Goal: Obtain resource: Download file/media

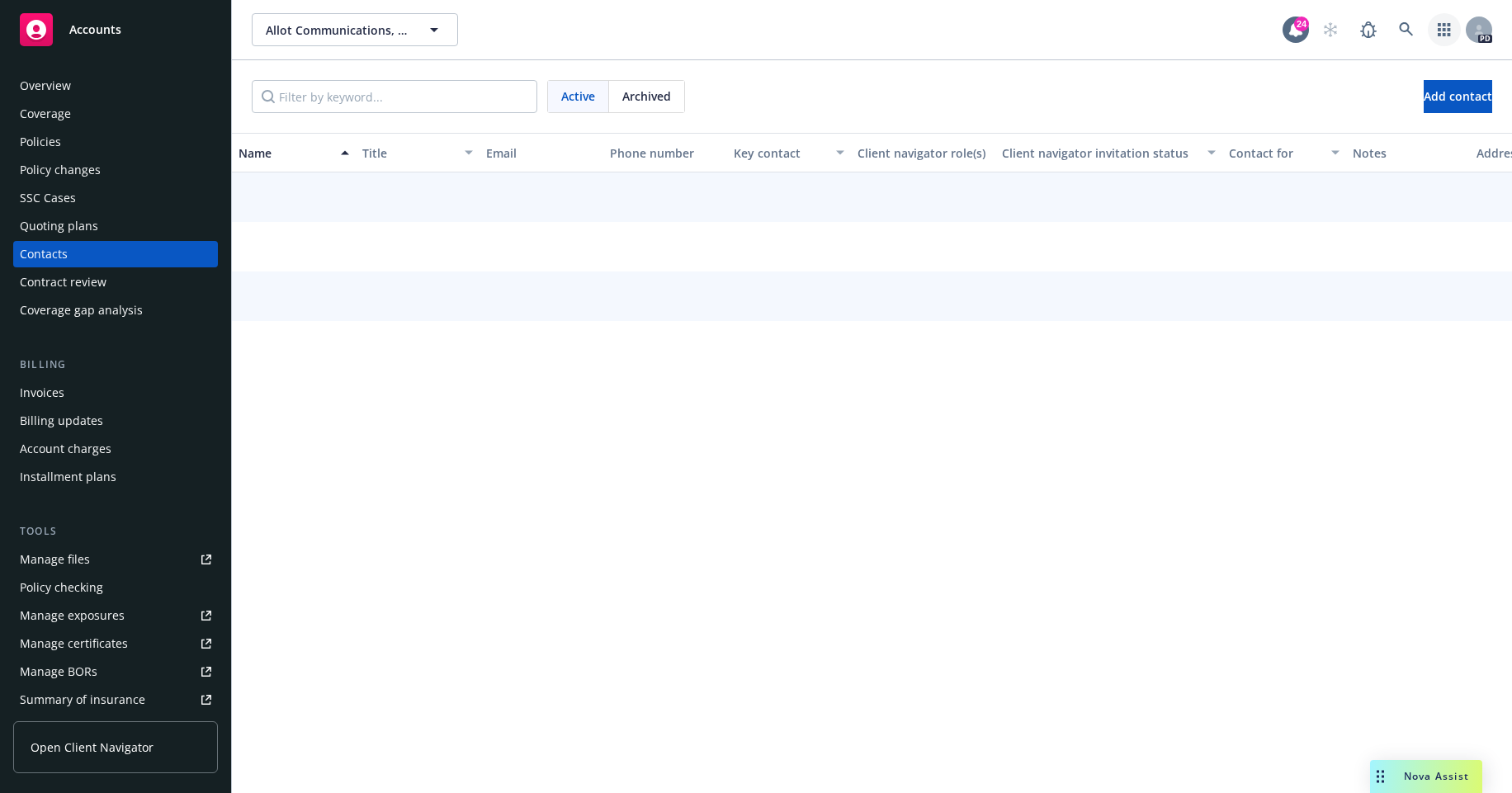
click at [1445, 37] on link "button" at bounding box center [1444, 29] width 33 height 33
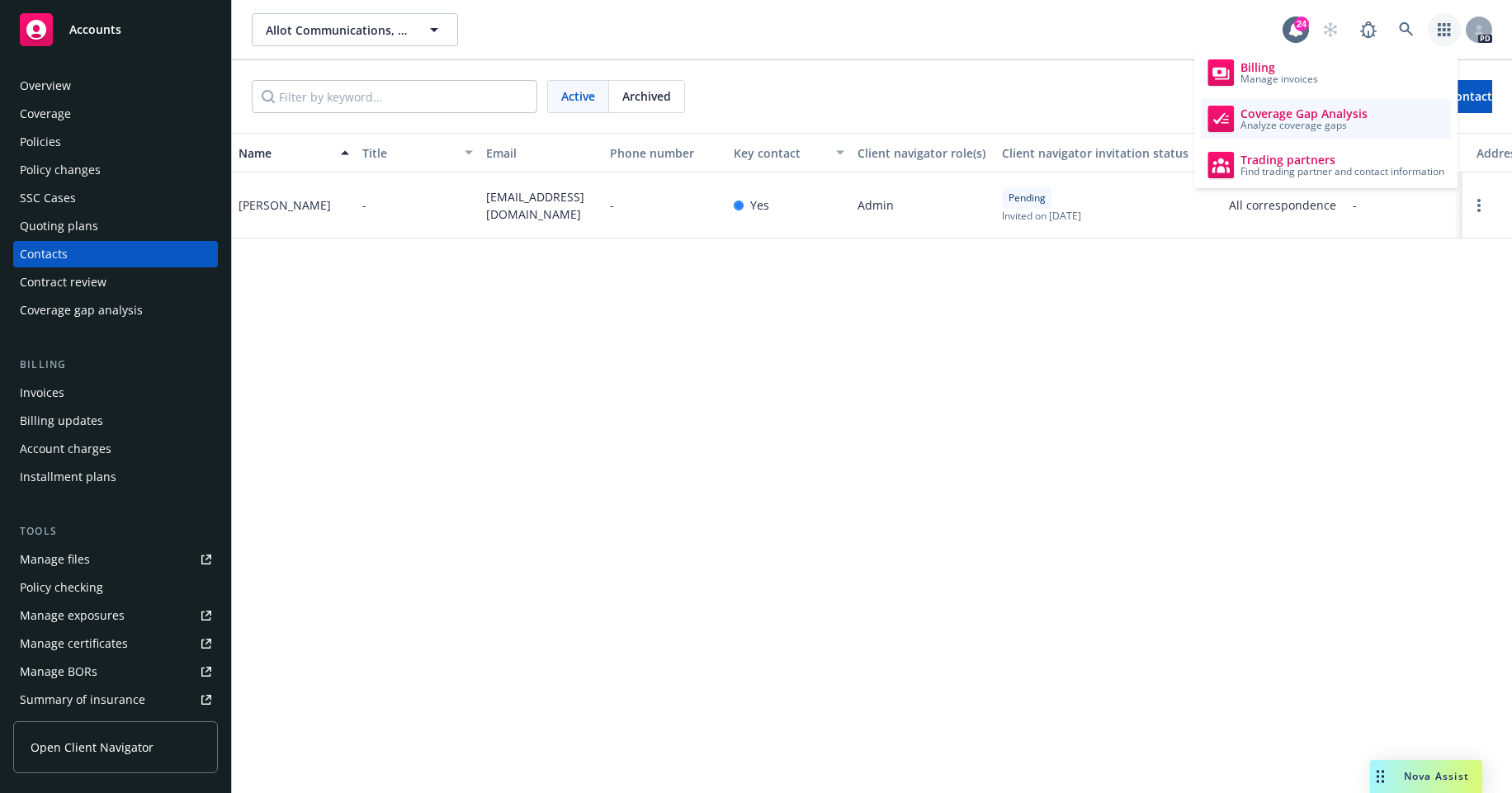
click at [1346, 124] on span "Analyze coverage gaps" at bounding box center [1304, 126] width 127 height 10
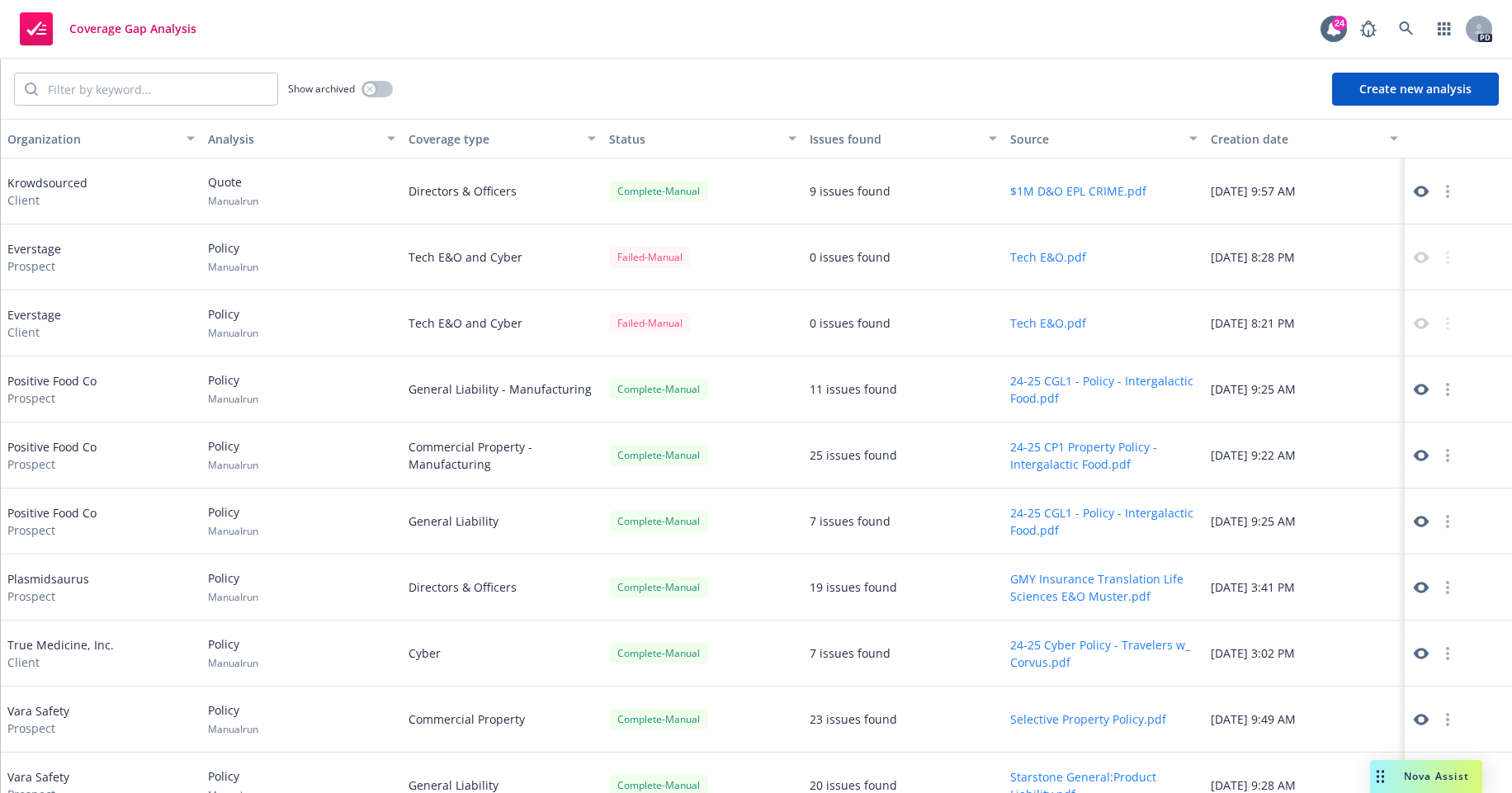
click at [1422, 197] on icon at bounding box center [1421, 191] width 15 height 15
click at [1446, 33] on icon "button" at bounding box center [1444, 29] width 13 height 13
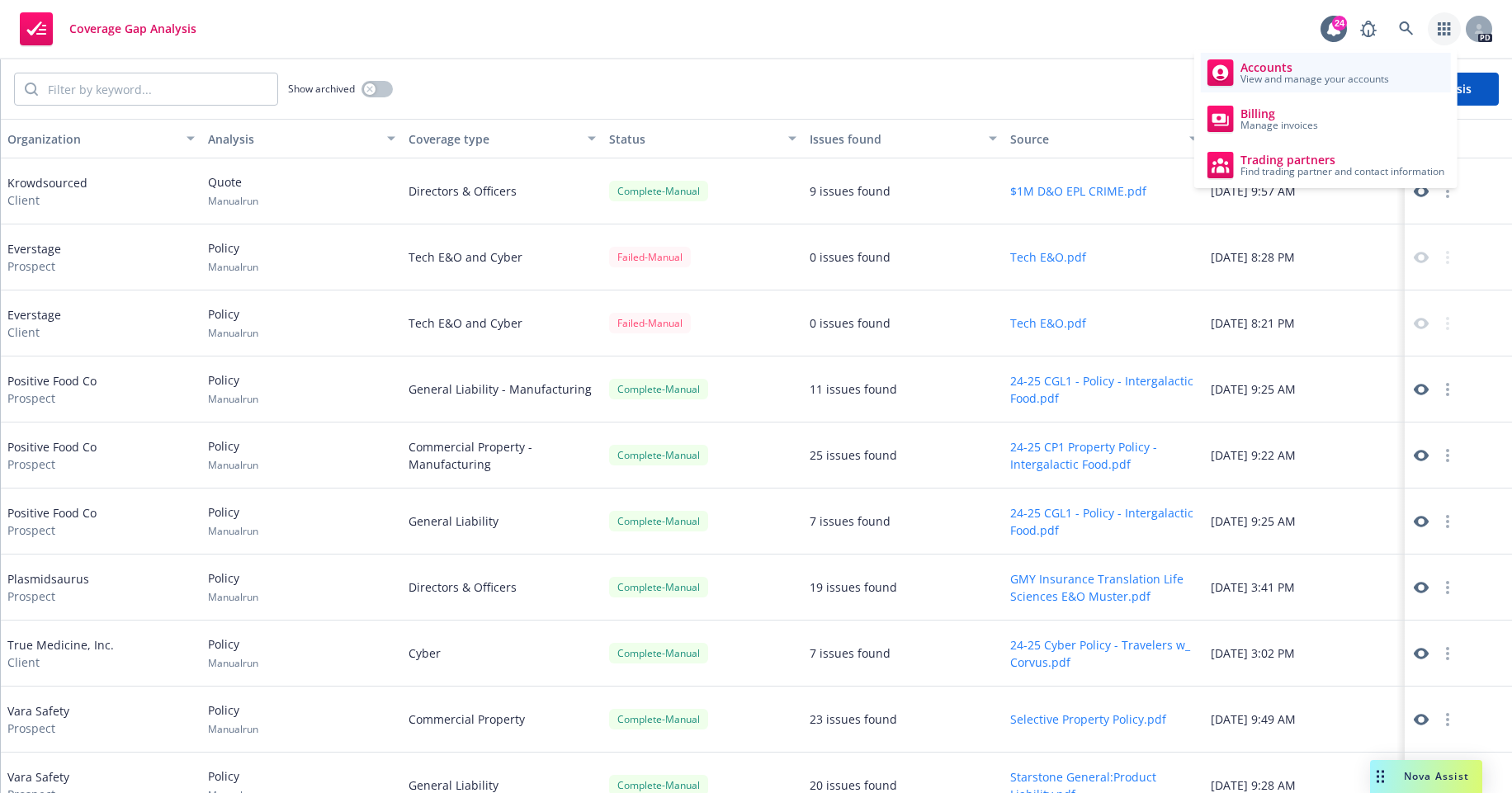
click at [1314, 82] on span "View and manage your accounts" at bounding box center [1314, 79] width 149 height 10
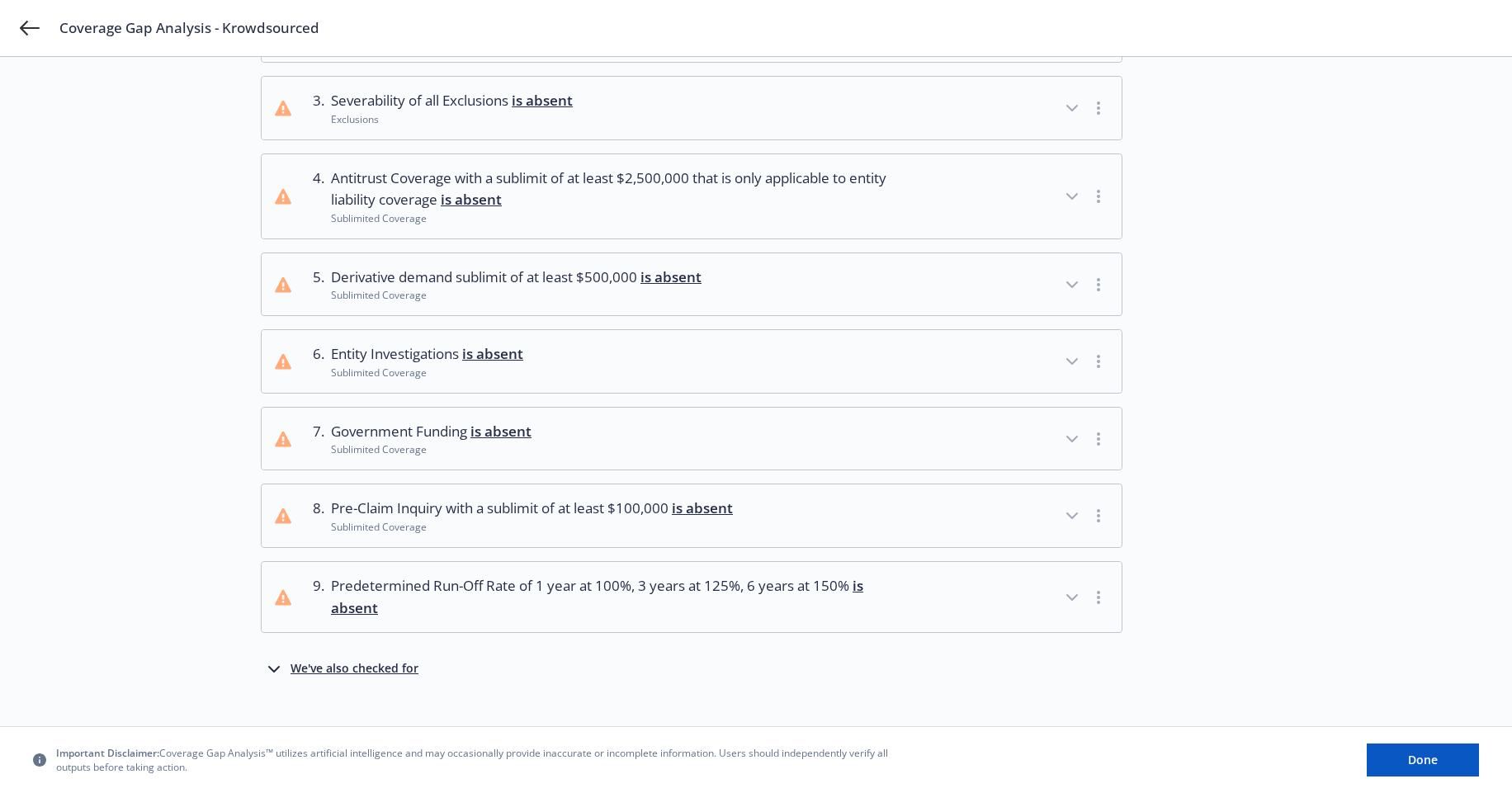
scroll to position [300, 0]
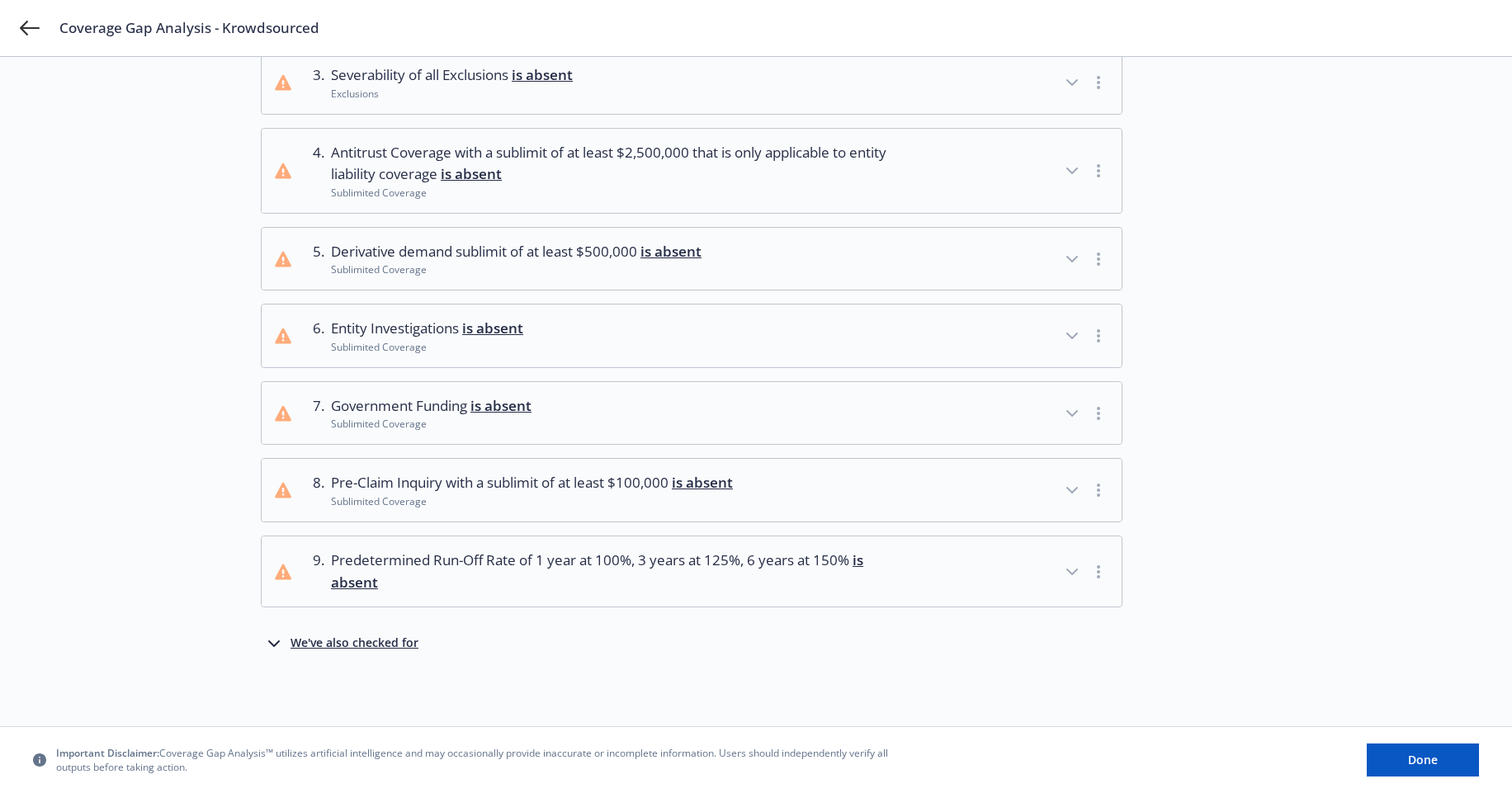
click at [363, 580] on span "is absent" at bounding box center [597, 570] width 532 height 40
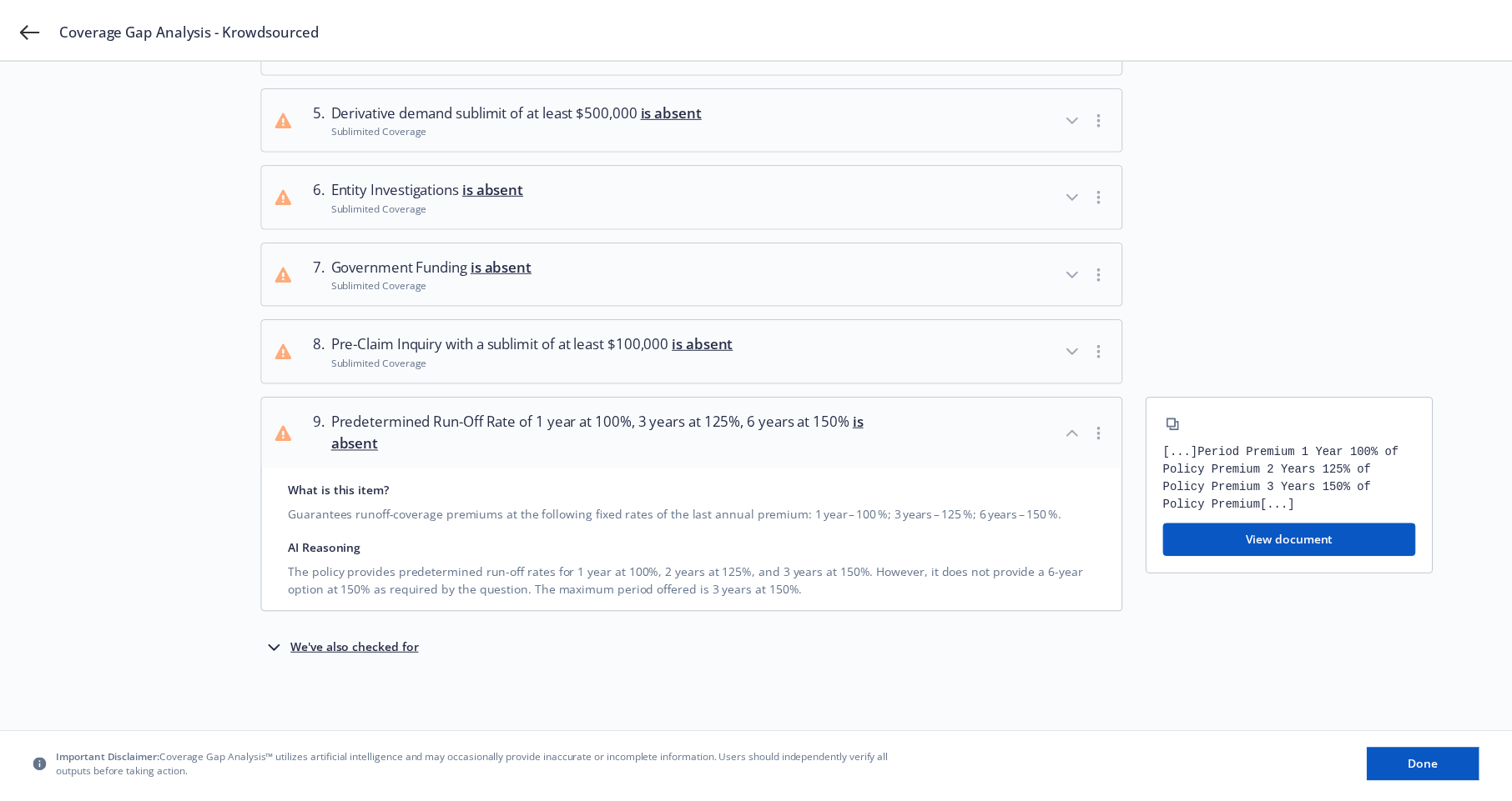
scroll to position [0, 0]
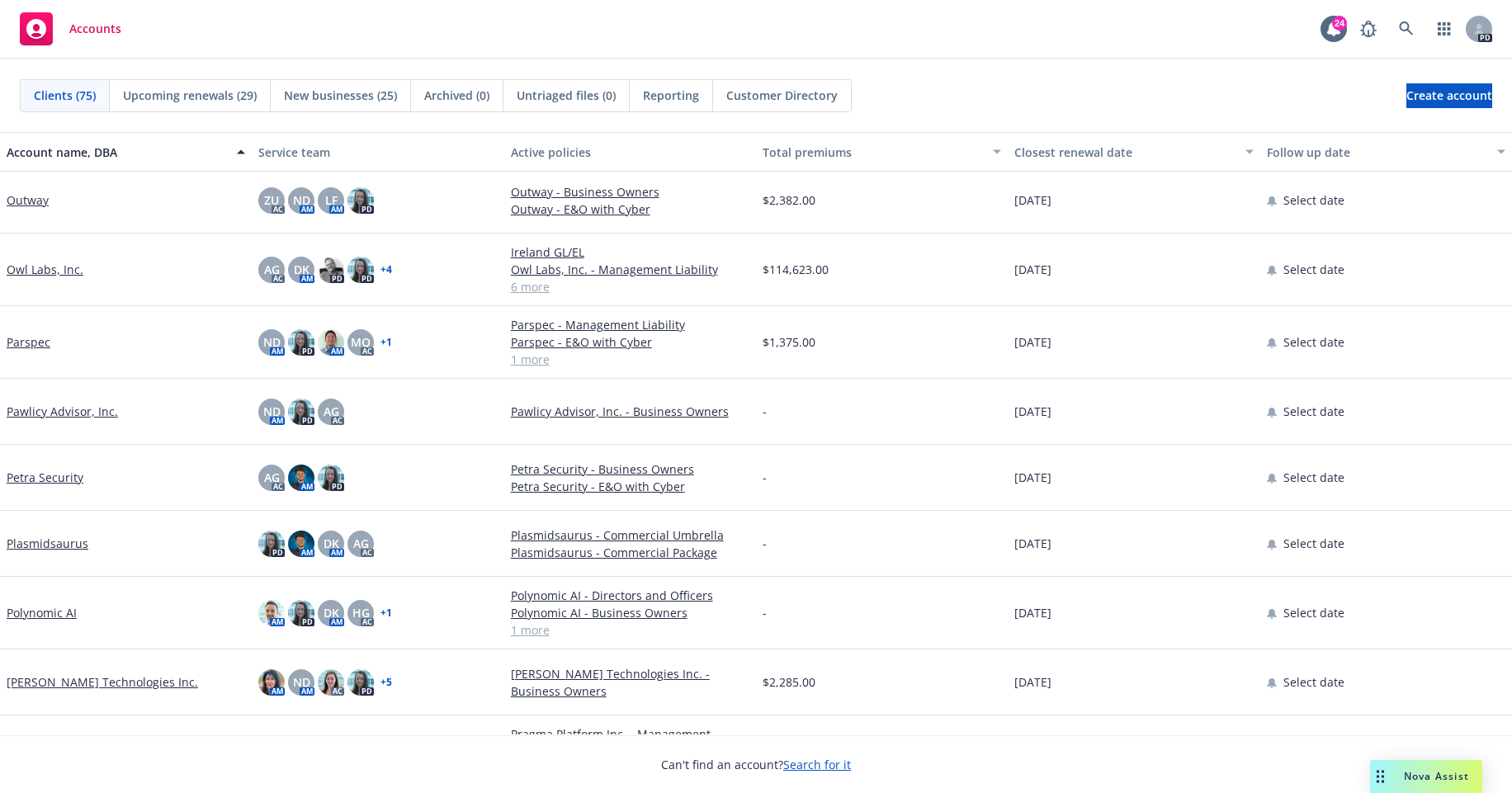
scroll to position [3705, 0]
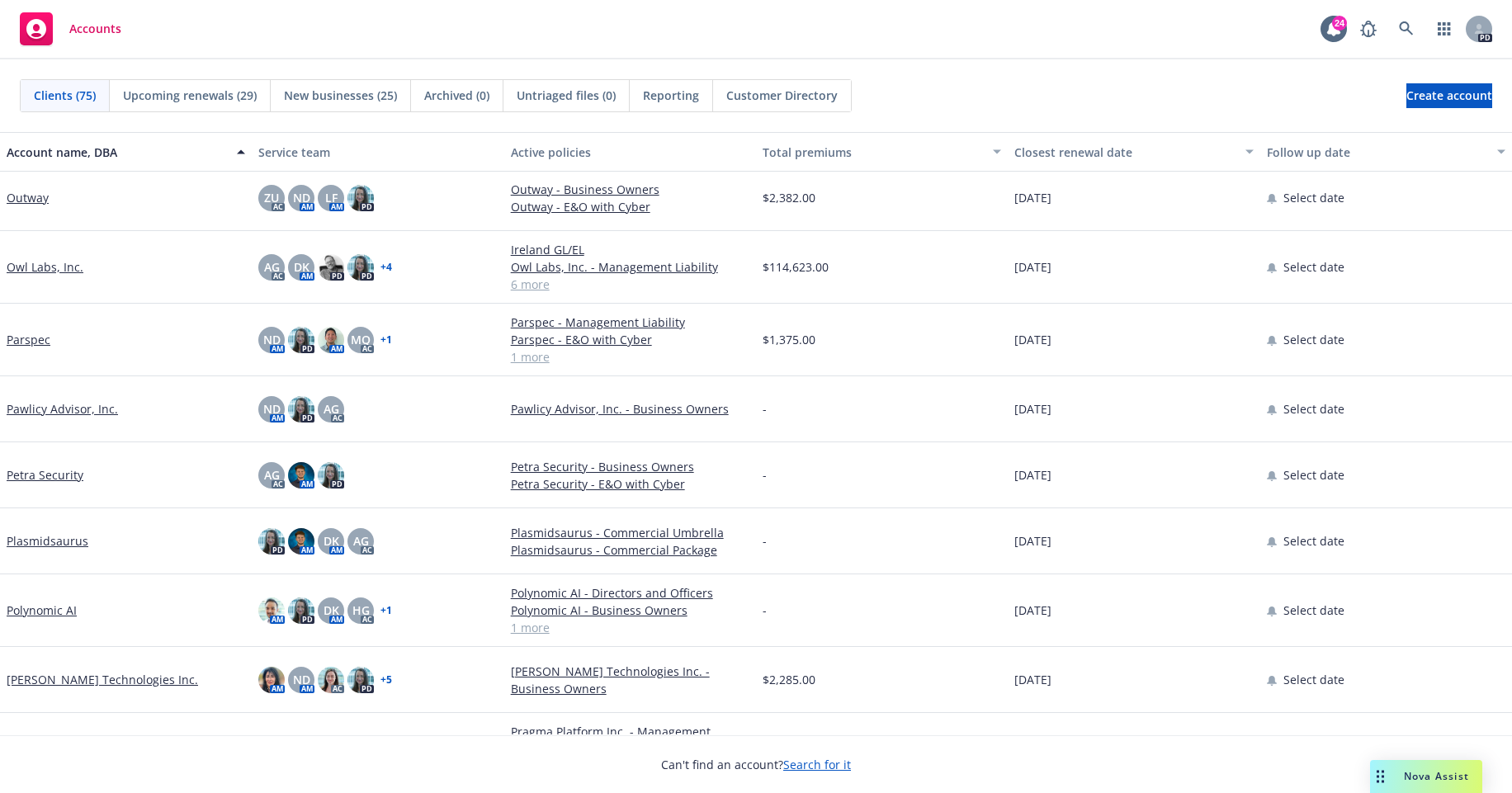
click at [42, 544] on link "Plasmidsaurus" at bounding box center [47, 541] width 82 height 17
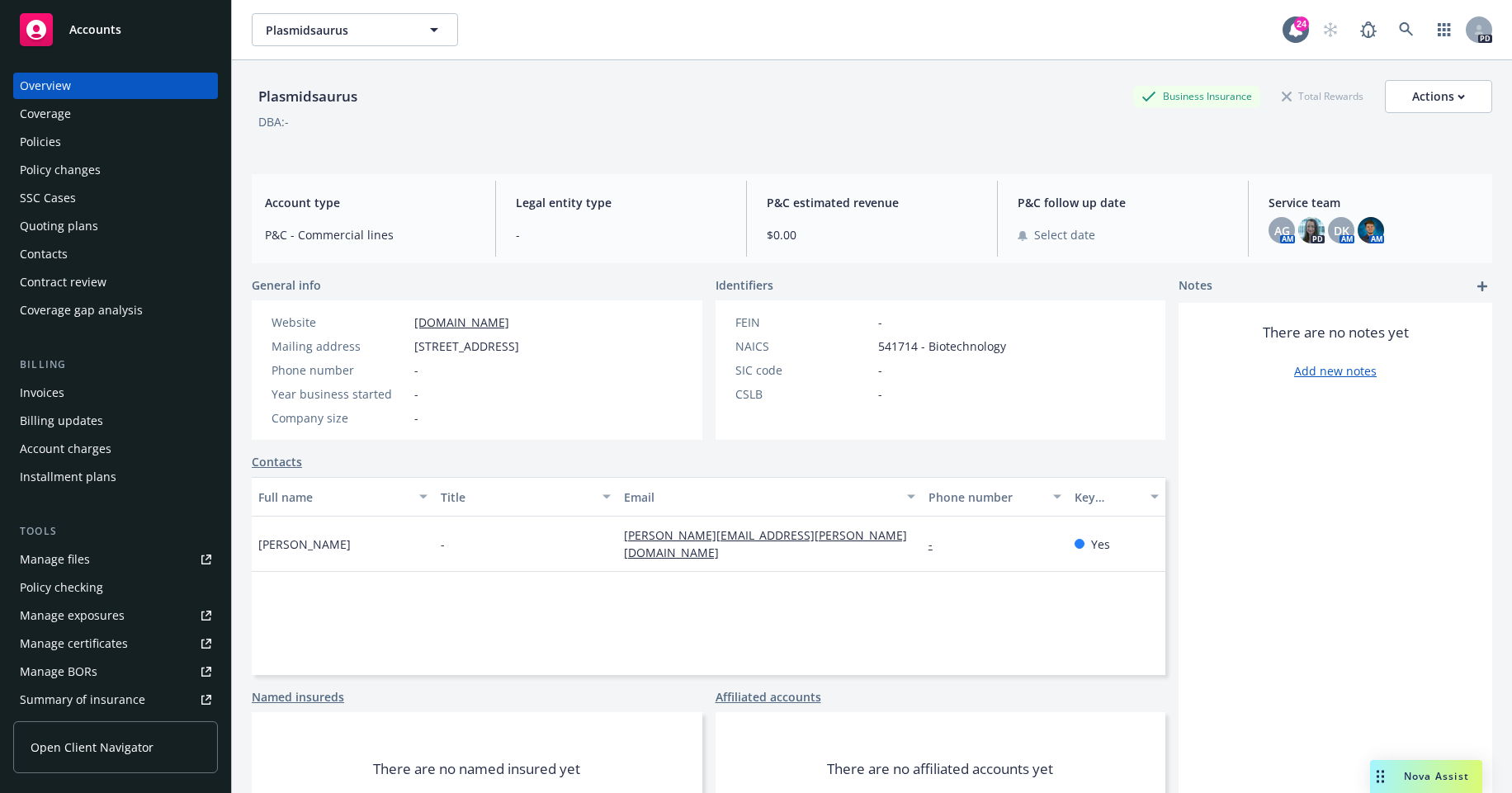
click at [42, 141] on div "Policies" at bounding box center [40, 142] width 41 height 26
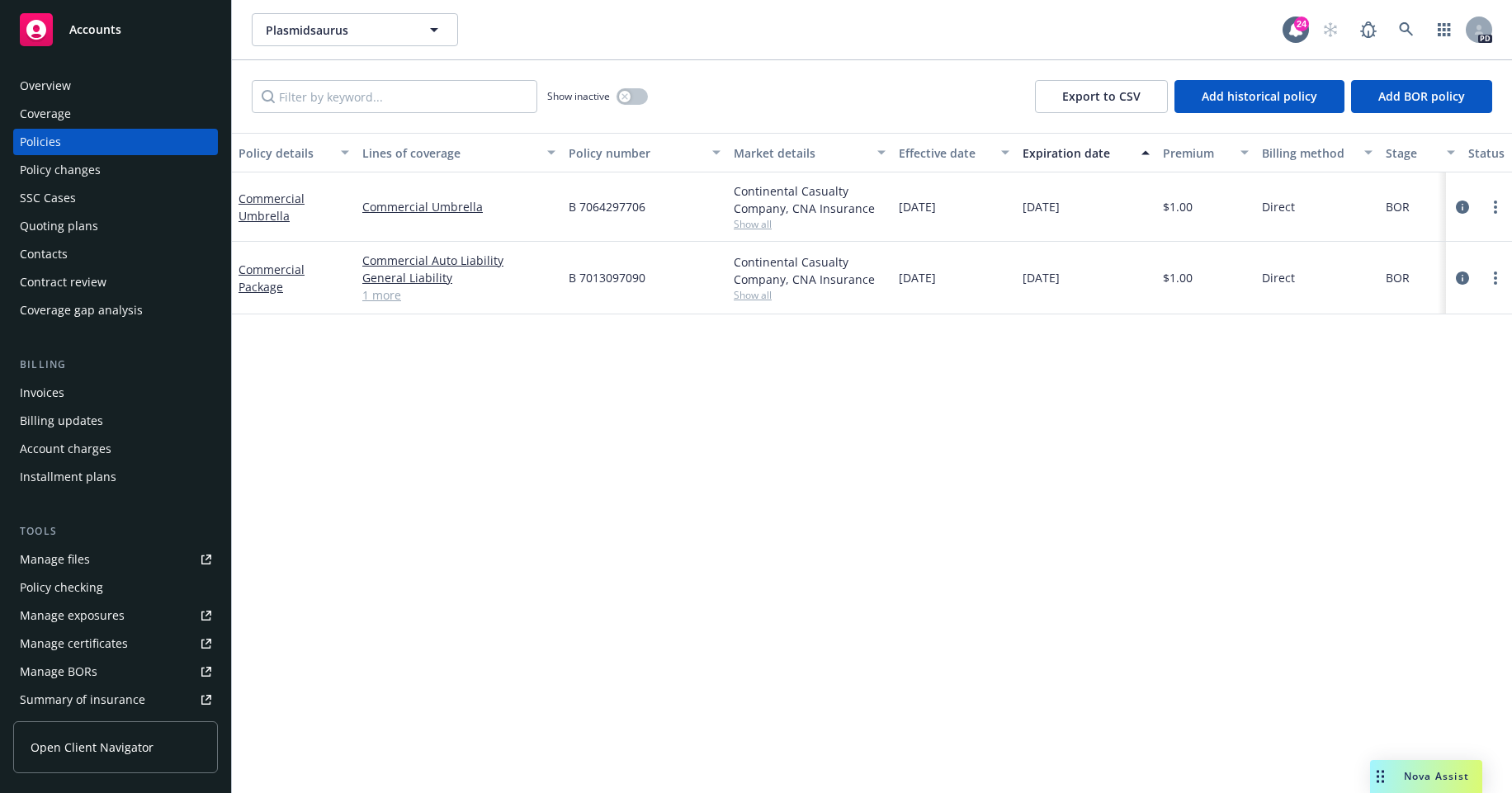
click at [1437, 788] on div "Nova Assist" at bounding box center [1426, 776] width 112 height 33
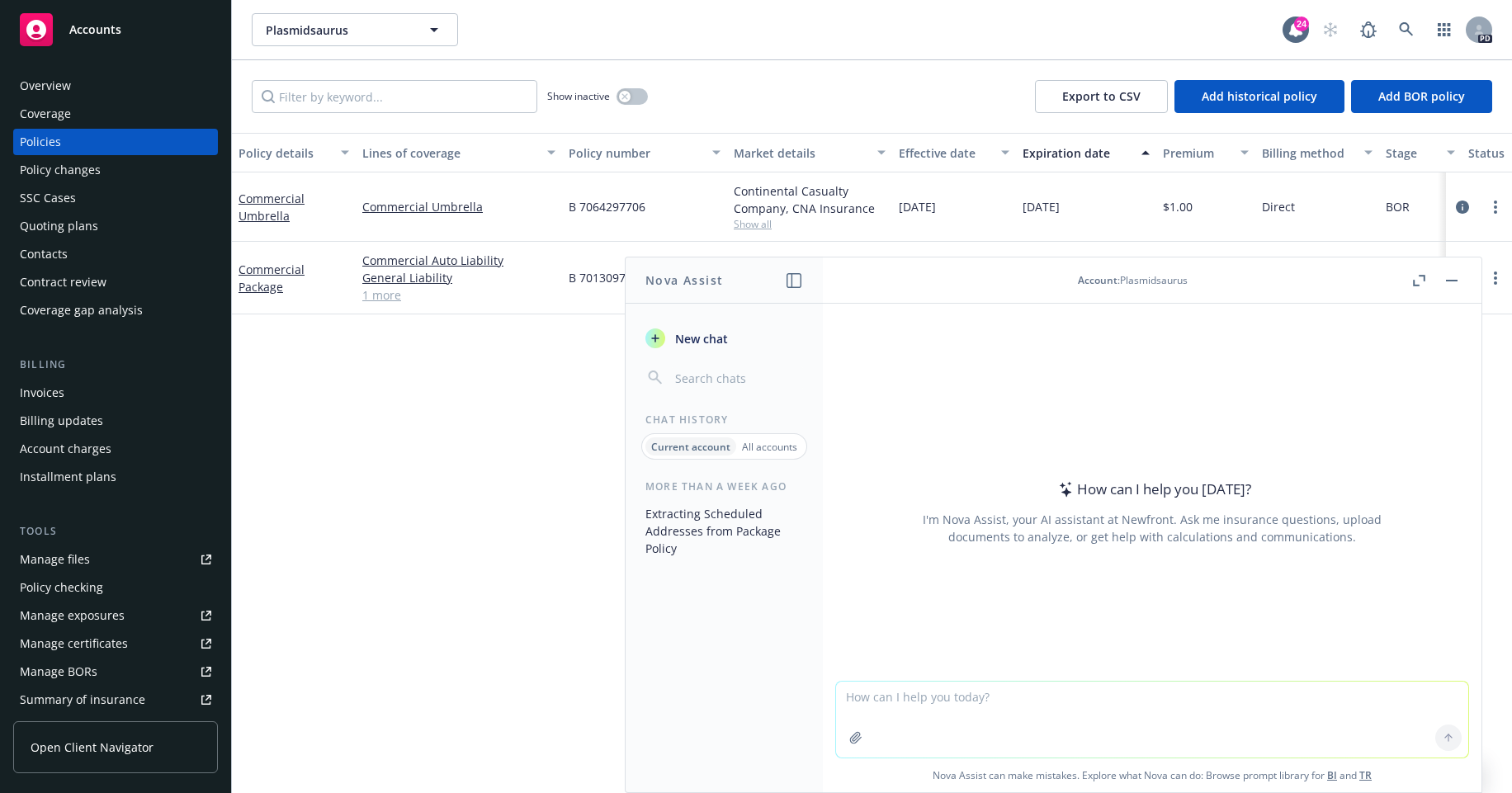
click at [887, 710] on textarea at bounding box center [1151, 720] width 632 height 76
paste textarea "You said: Please search all available public info including commercial real est…"
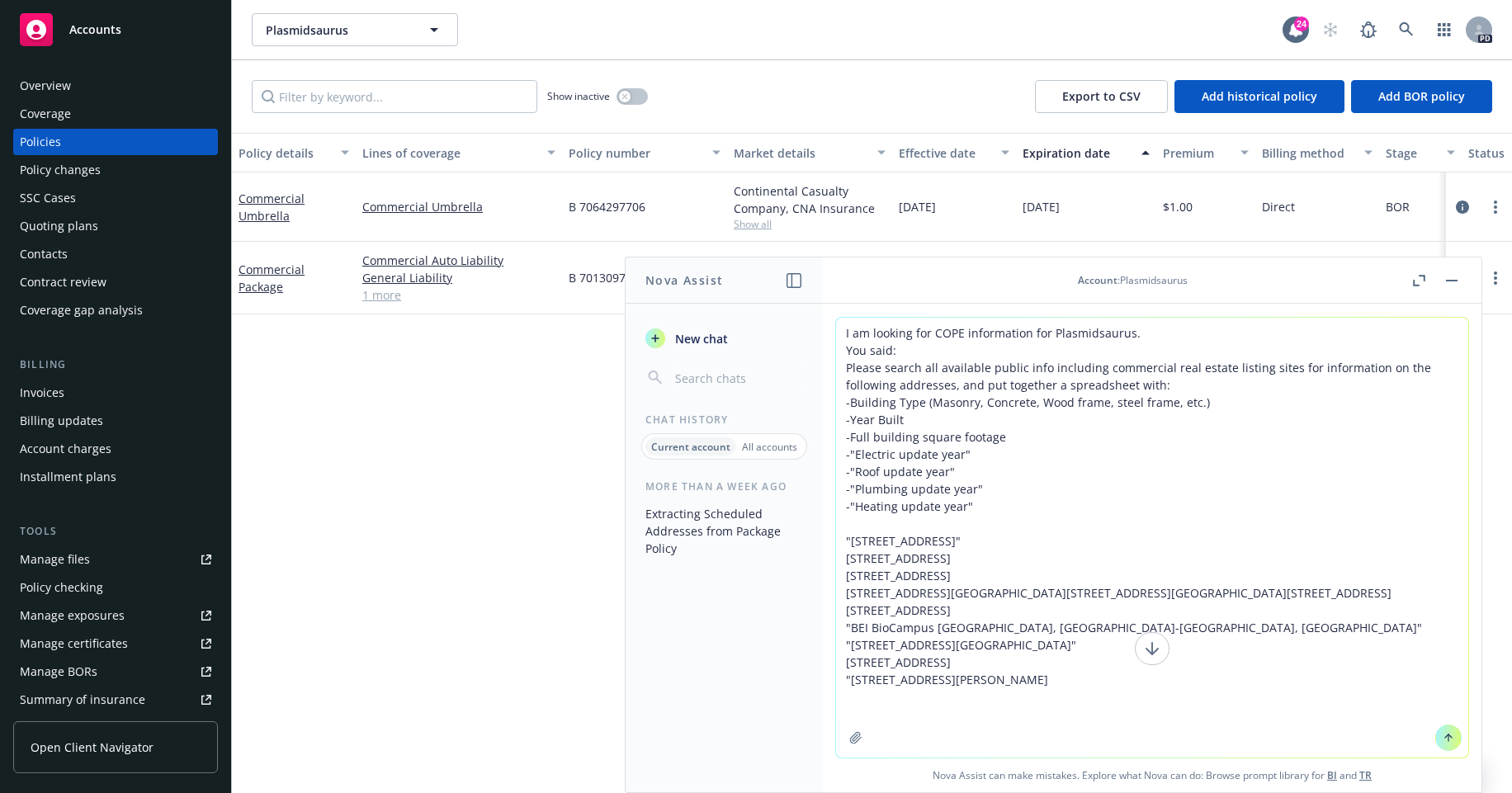
click at [840, 366] on textarea "I am looking for COPE information for Plasmidsaurus. You said: Please search al…" at bounding box center [1151, 537] width 632 height 440
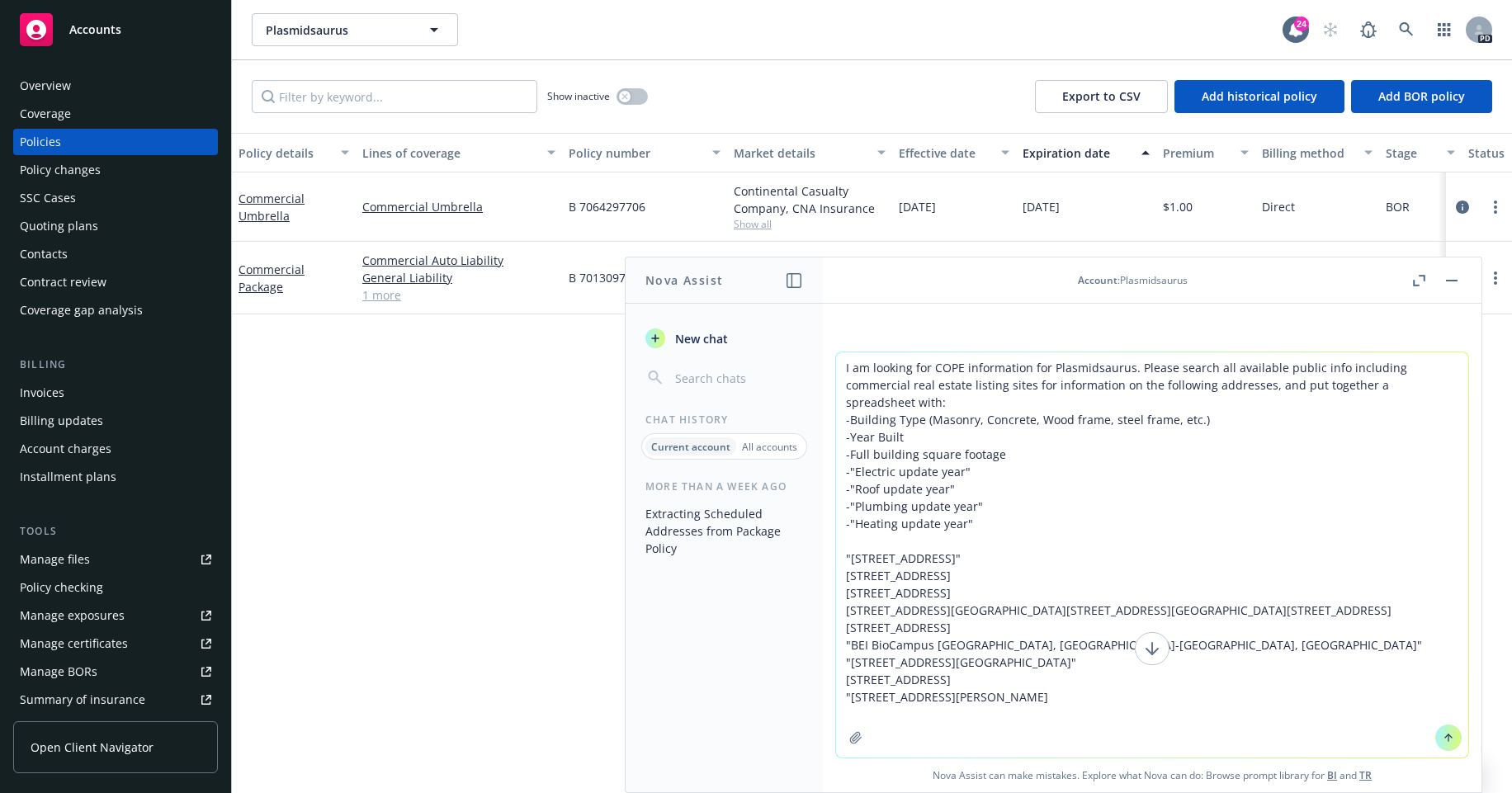
click at [991, 495] on textarea "I am looking for COPE information for Plasmidsaurus. Please search all availabl…" at bounding box center [1151, 555] width 632 height 405
click at [985, 506] on textarea "I am looking for COPE information for Plasmidsaurus. Please search all availabl…" at bounding box center [1151, 555] width 632 height 405
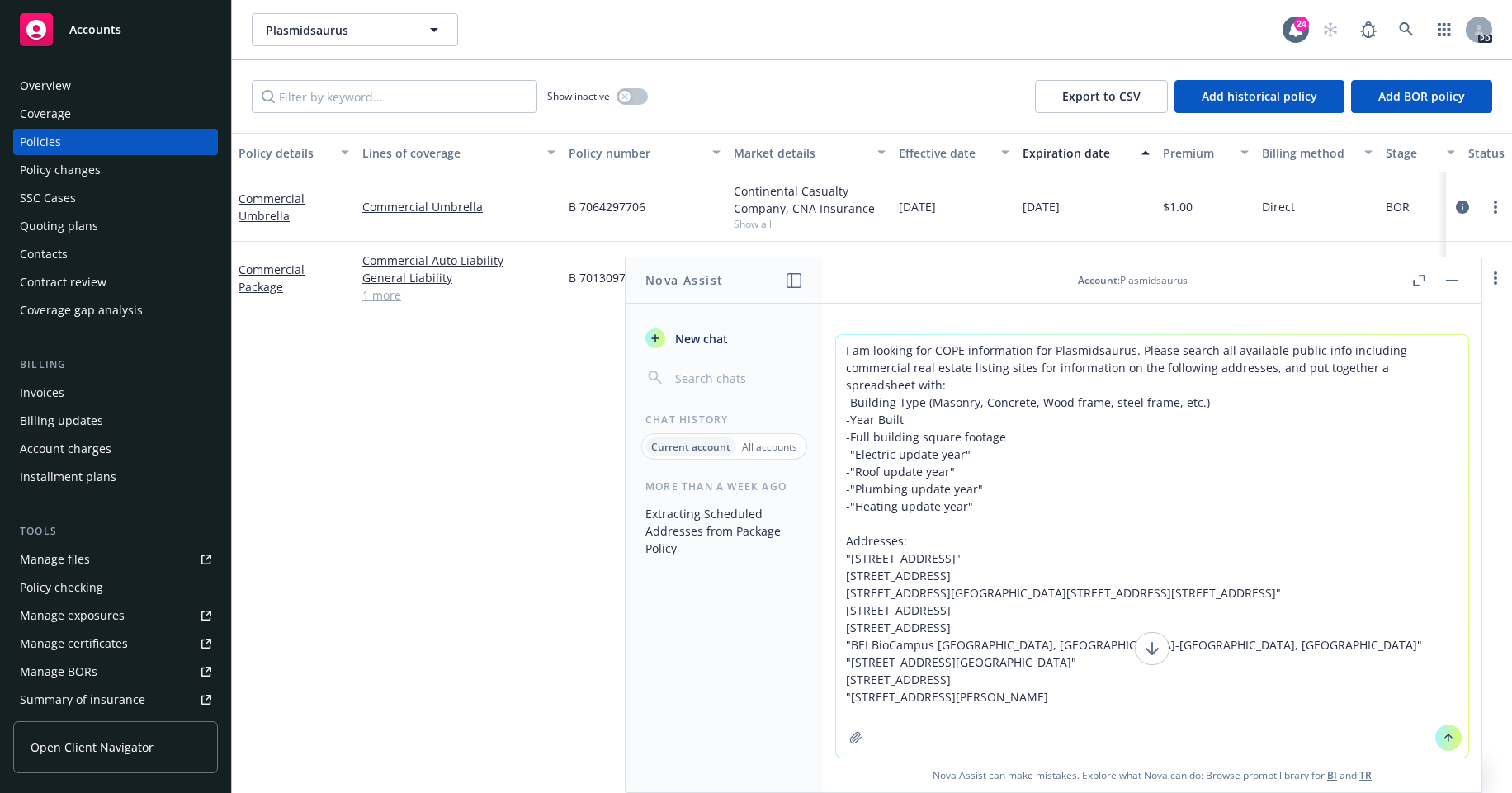
click at [958, 364] on textarea "I am looking for COPE information for Plasmidsaurus. Please search all availabl…" at bounding box center [1151, 546] width 632 height 423
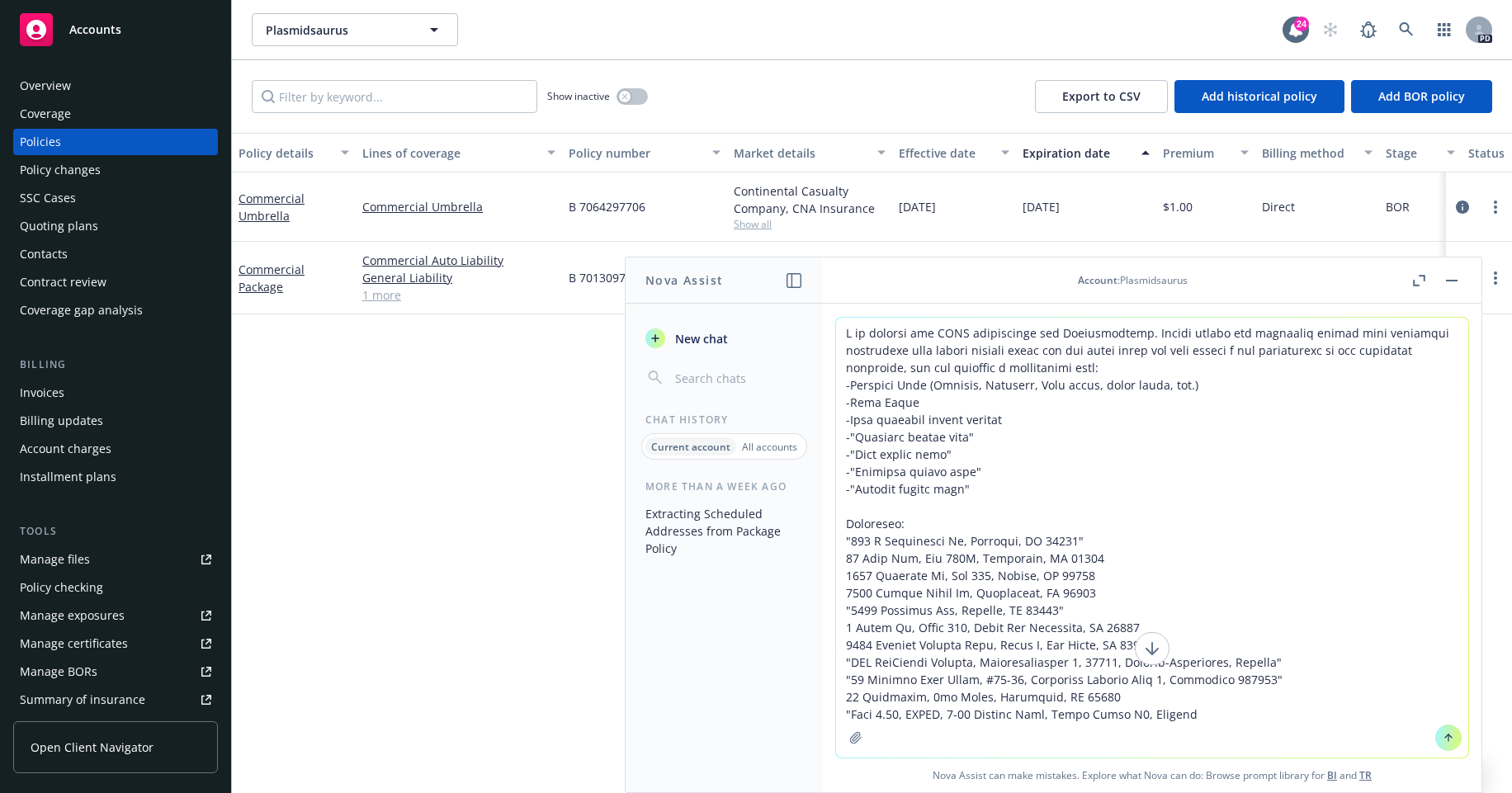
type textarea "I am looking for COPE information for Plasmidsaurus. Please search all availabl…"
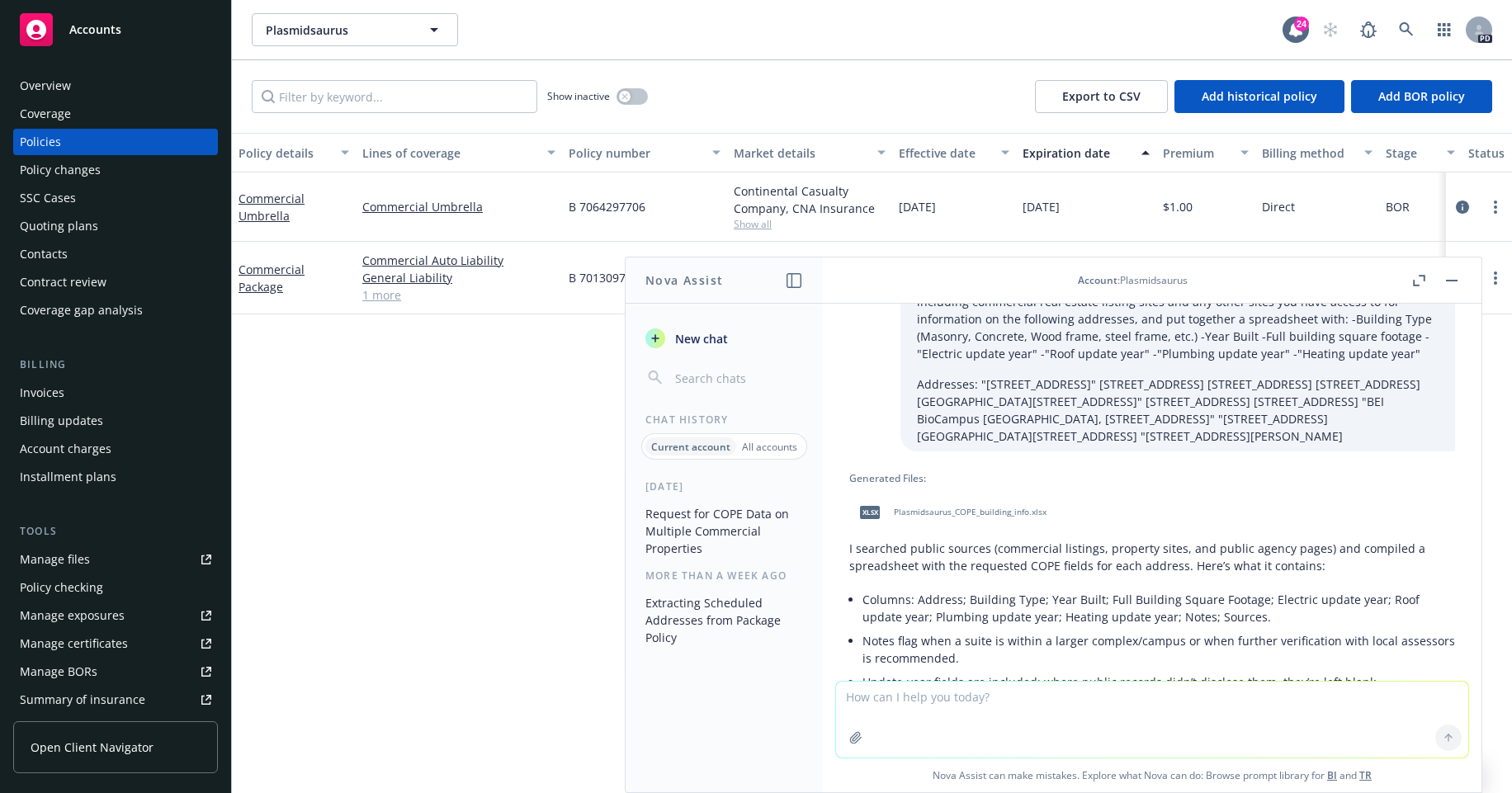
scroll to position [53, 0]
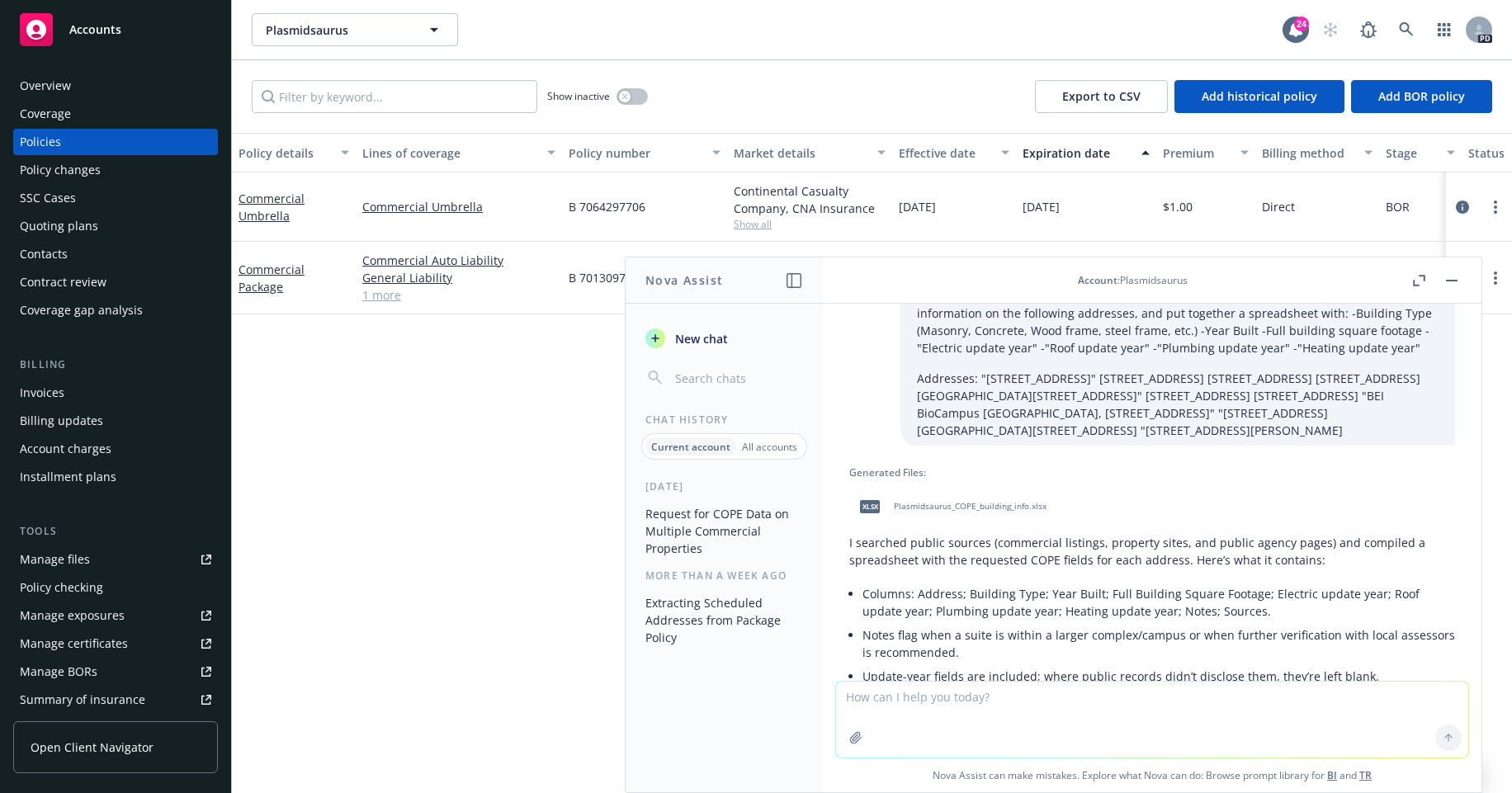
click at [953, 512] on span "Plasmidsaurus_COPE_building_info.xlsx" at bounding box center [970, 506] width 153 height 10
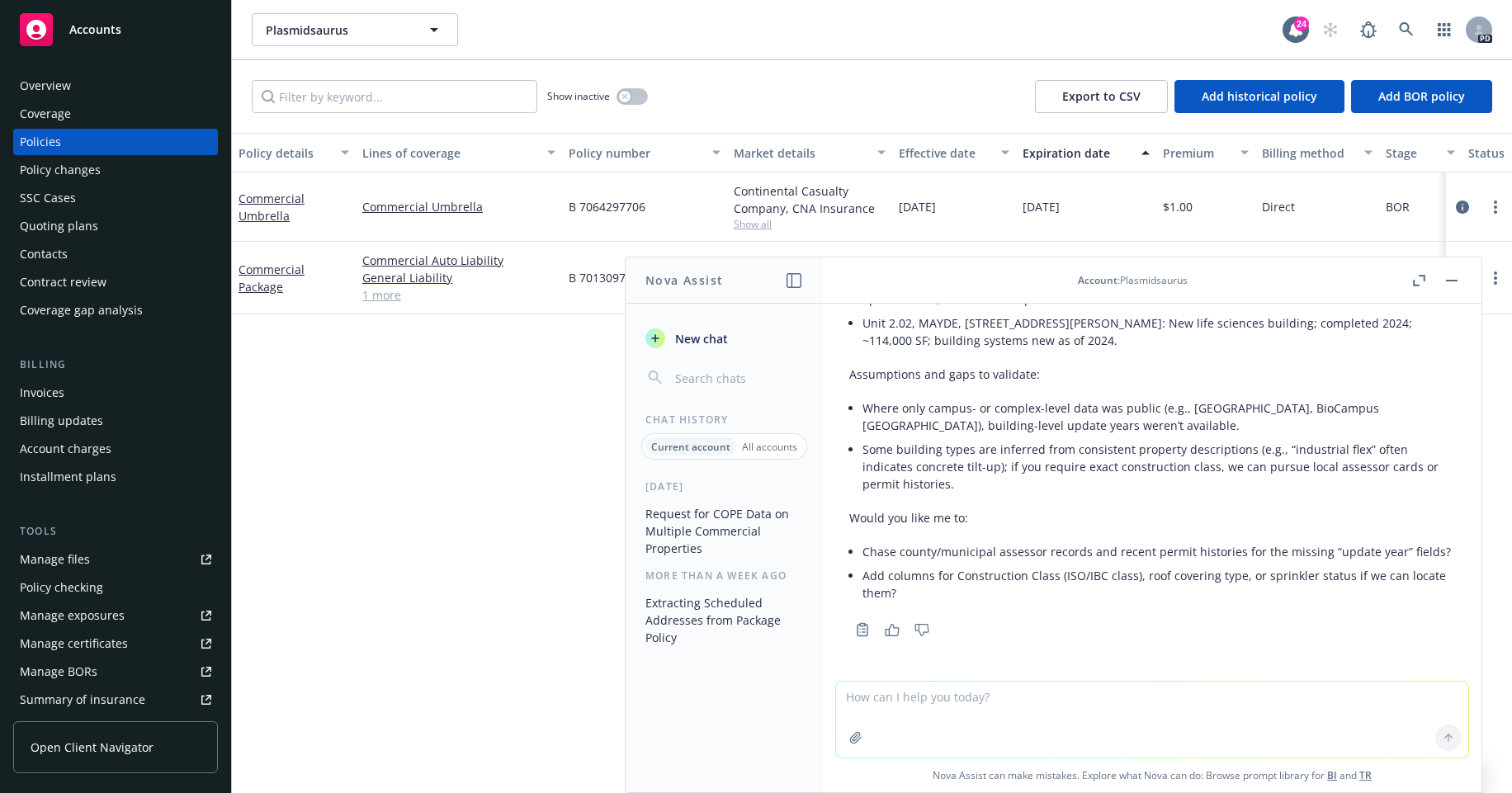
scroll to position [958, 0]
click at [866, 696] on textarea at bounding box center [1151, 720] width 632 height 76
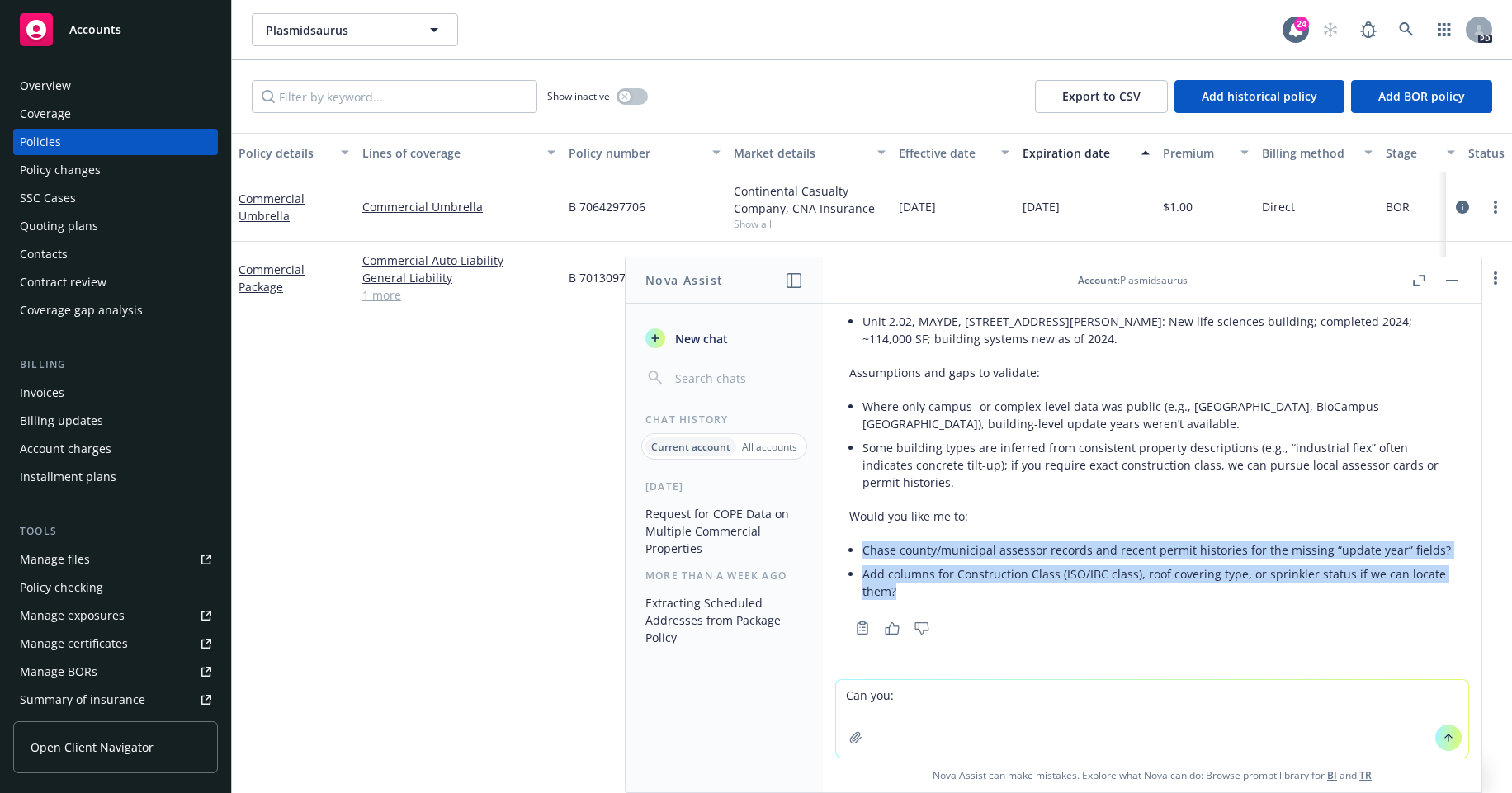
drag, startPoint x: 937, startPoint y: 590, endPoint x: 850, endPoint y: 539, distance: 100.8
click at [862, 539] on ul "Chase county/municipal assessor records and recent permit histories for the mis…" at bounding box center [1158, 571] width 592 height 66
copy ul "Chase county/municipal assessor records and recent permit histories for the mis…"
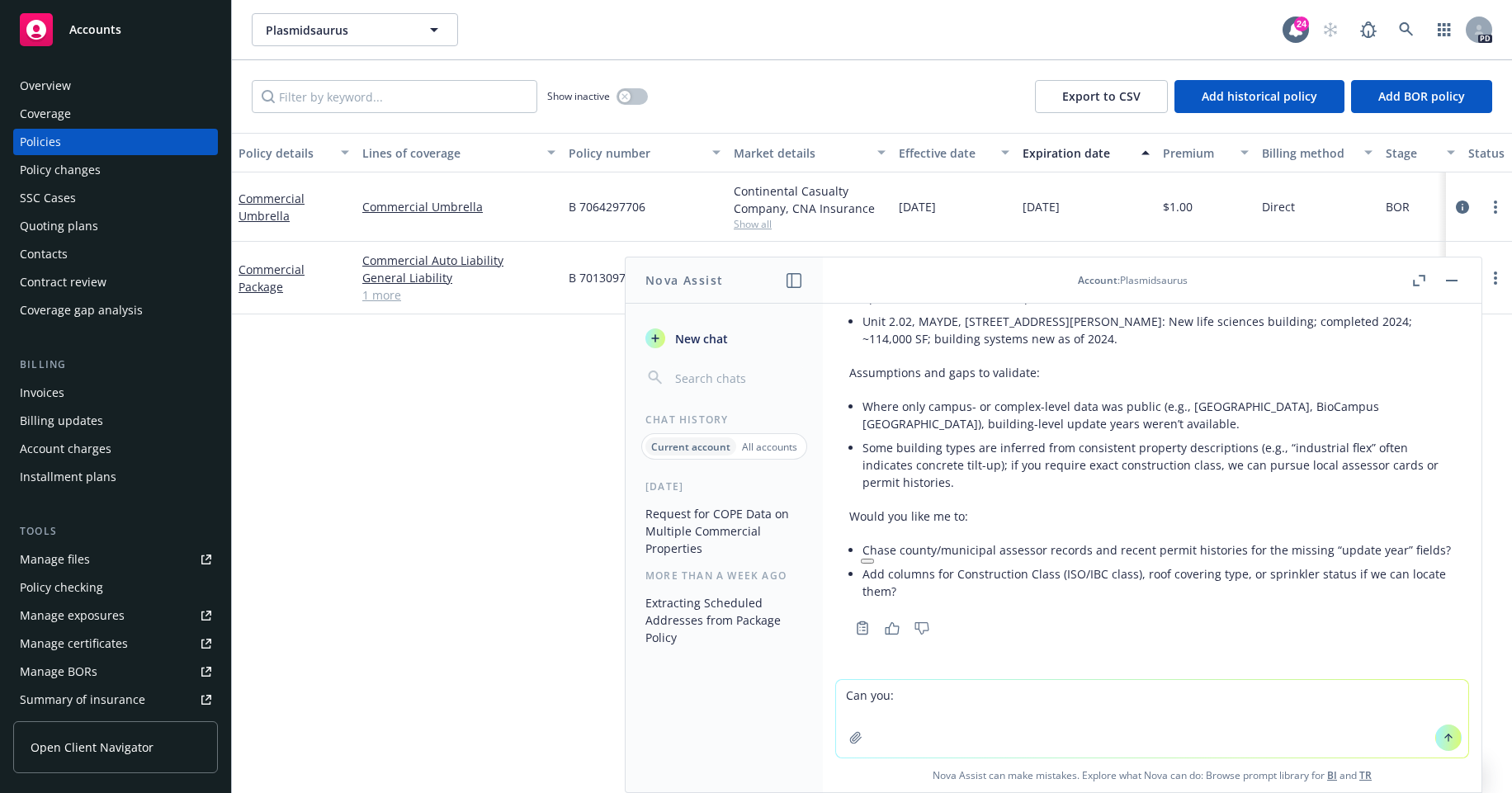
click at [951, 720] on textarea "Can you:" at bounding box center [1151, 719] width 632 height 78
paste textarea "Chase county/municipal assessor records and recent permit histories for the mis…"
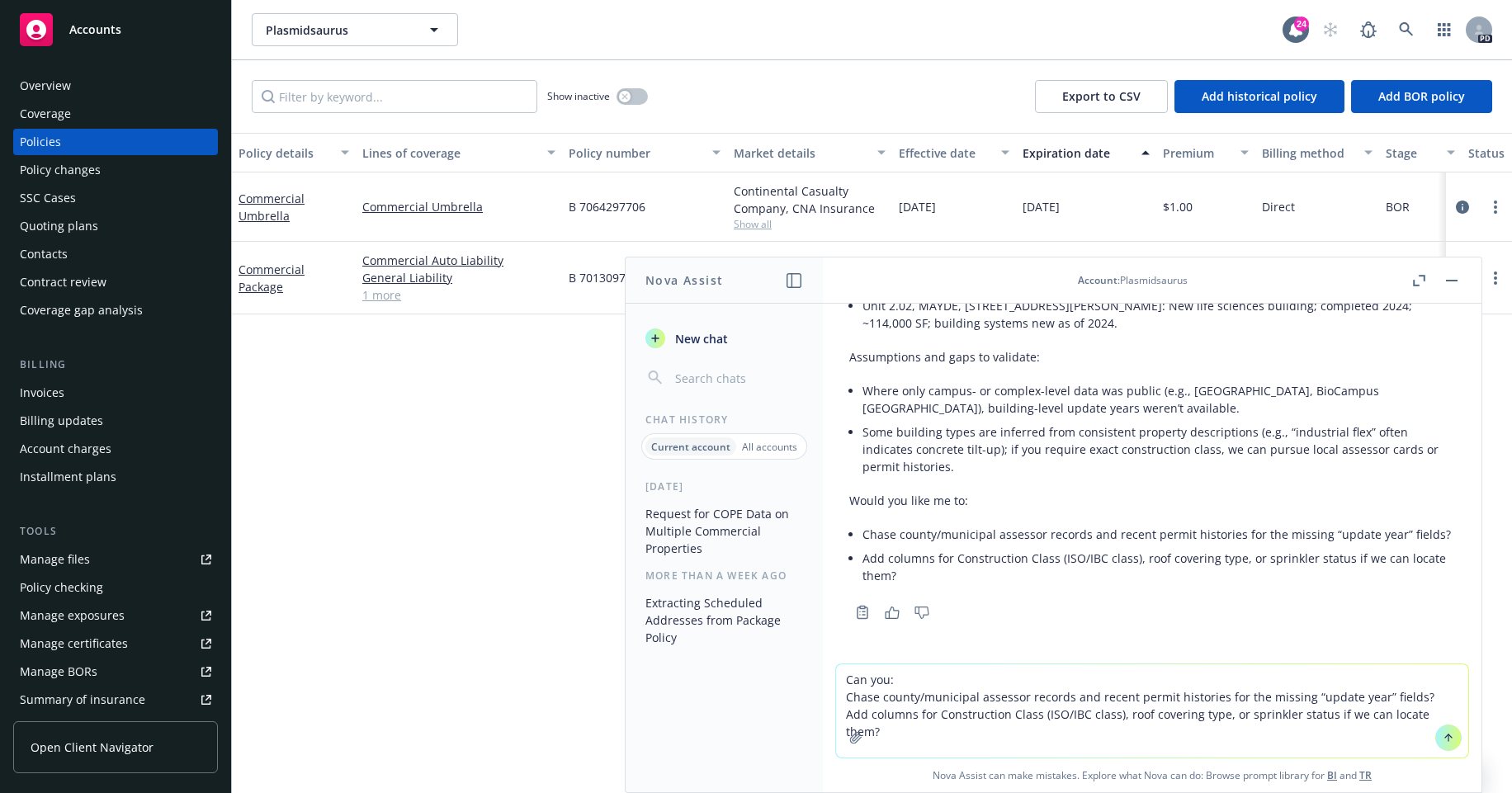
click at [941, 680] on textarea "Can you: Chase county/municipal assessor records and recent permit histories fo…" at bounding box center [1151, 711] width 632 height 94
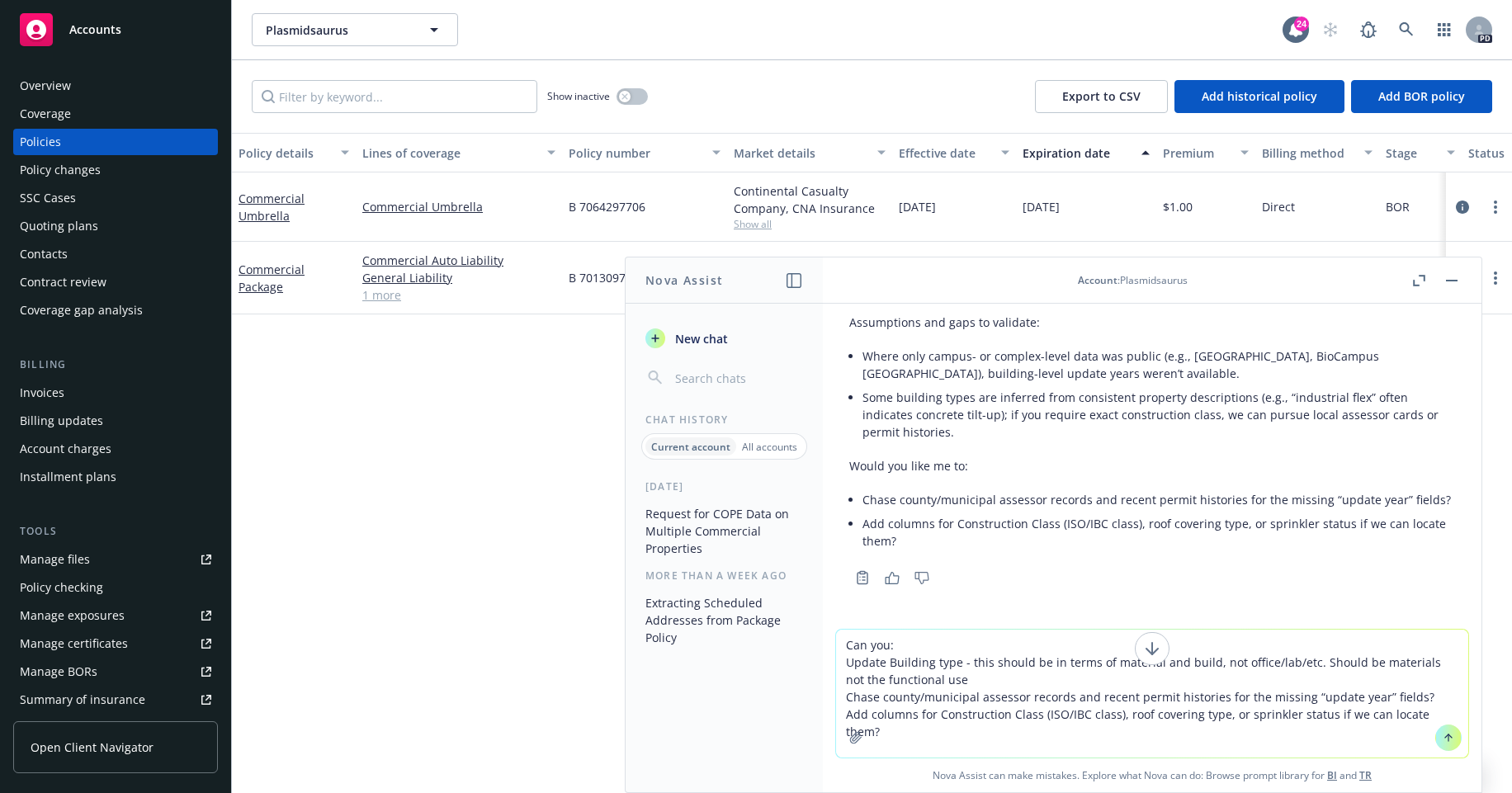
click at [840, 663] on textarea "Can you: Update Building type - this should be in terms of material and build, …" at bounding box center [1151, 694] width 632 height 128
click at [836, 691] on textarea "Can you: -Update Building type - this should be in terms of material and build,…" at bounding box center [1151, 694] width 632 height 128
click at [836, 721] on div at bounding box center [855, 738] width 39 height 39
click at [841, 712] on textarea "Can you: -Update Building type - this should be in terms of material and build,…" at bounding box center [1151, 694] width 632 height 128
type textarea "Can you: -Update Building type - this should be in terms of material and build,…"
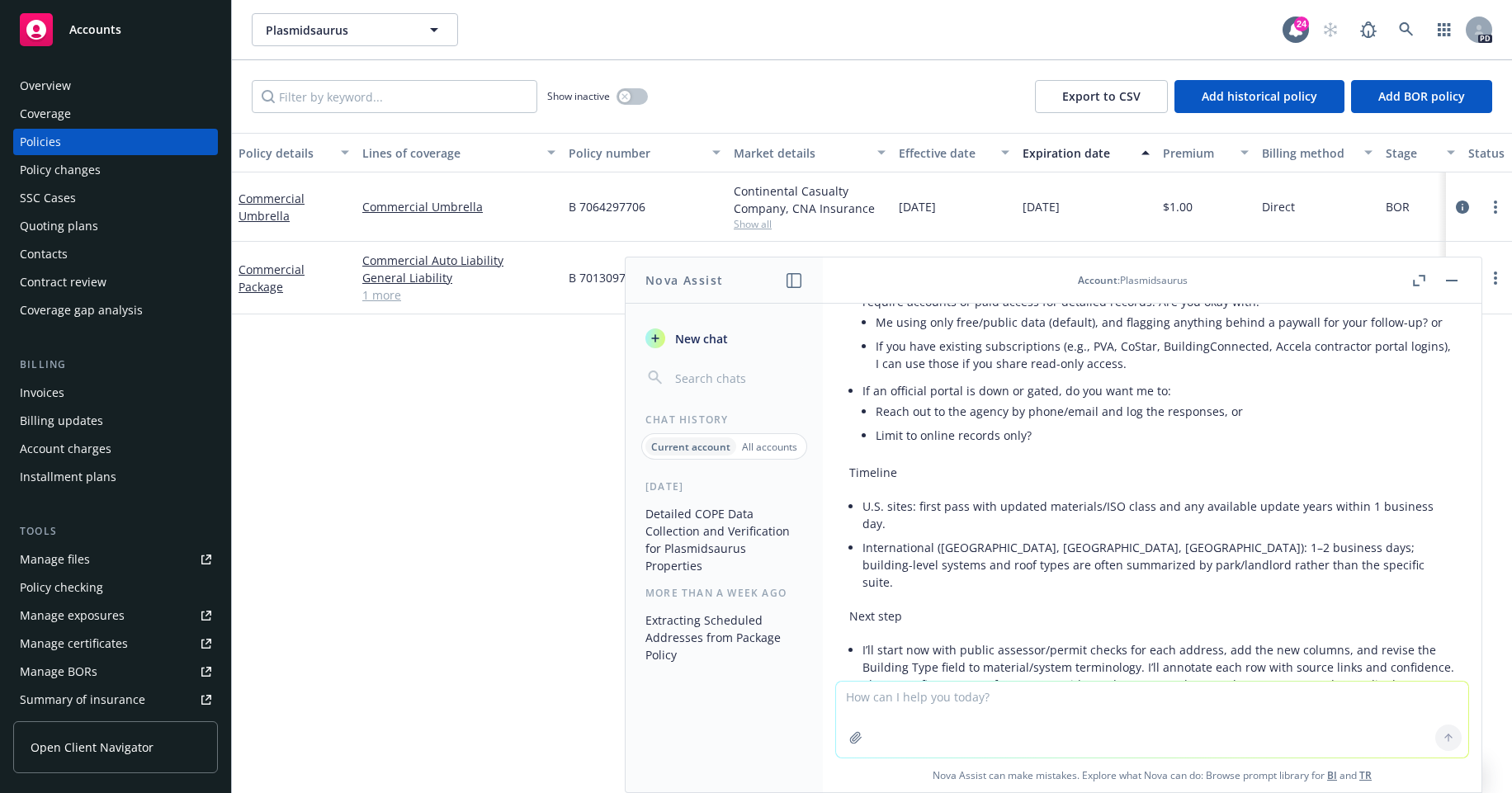
scroll to position [1886, 0]
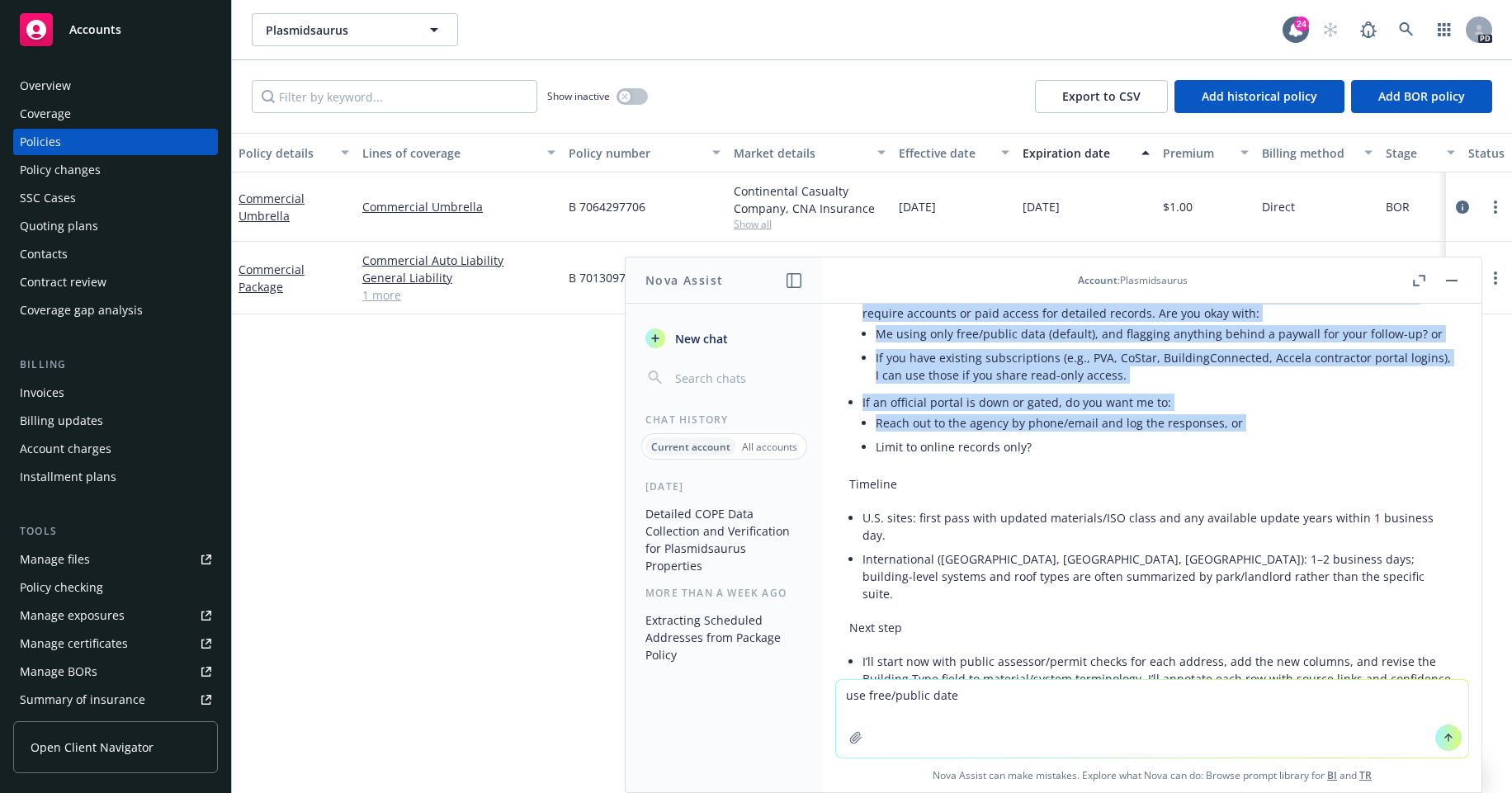
drag, startPoint x: 1055, startPoint y: 544, endPoint x: 828, endPoint y: 364, distance: 289.7
click at [828, 364] on div "I am looking for COPE information for Plasmidsaurus. Please search all availabl…" at bounding box center [1151, 491] width 659 height 376
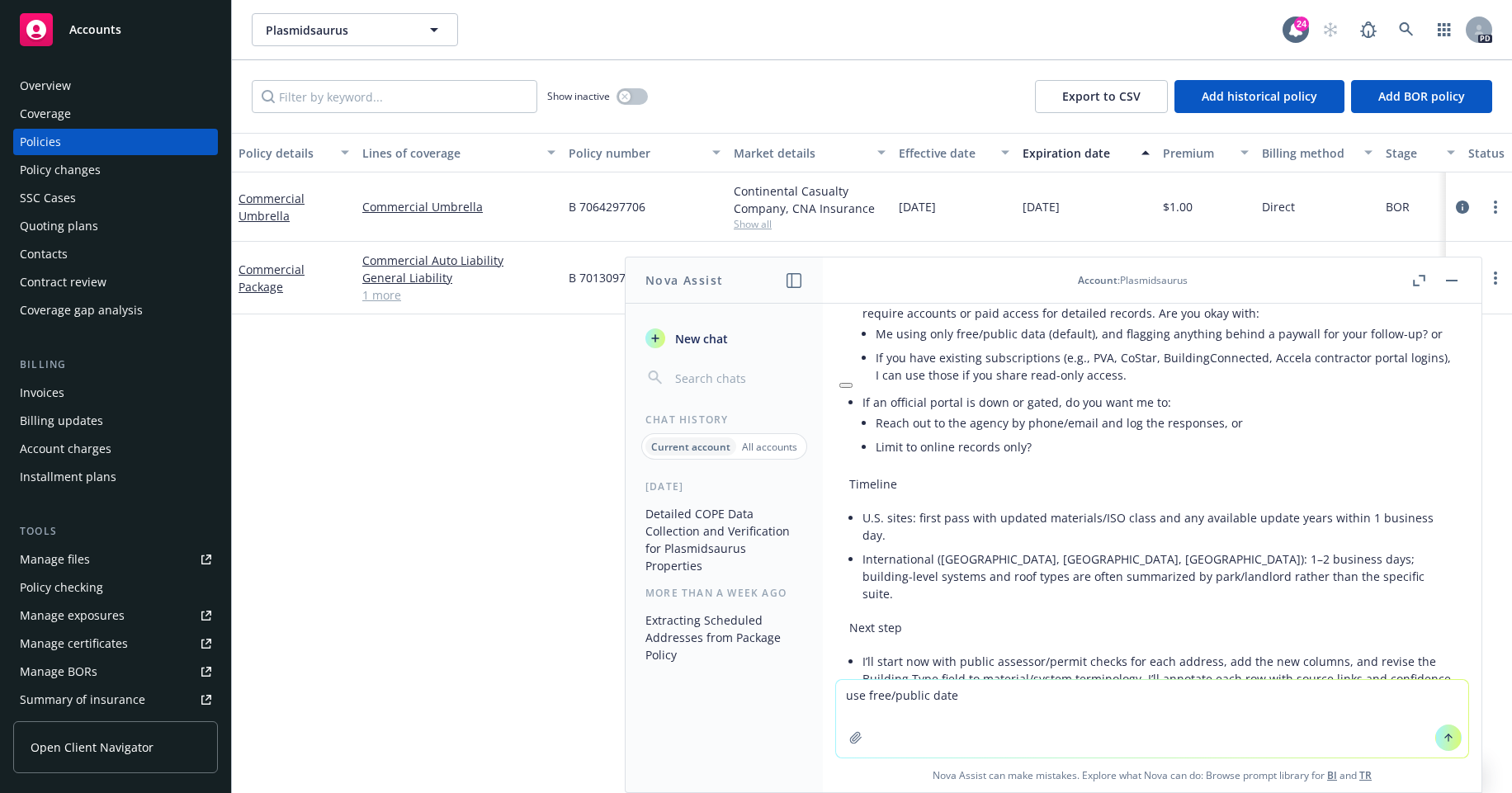
click at [854, 367] on iframe at bounding box center [853, 388] width 41 height 41
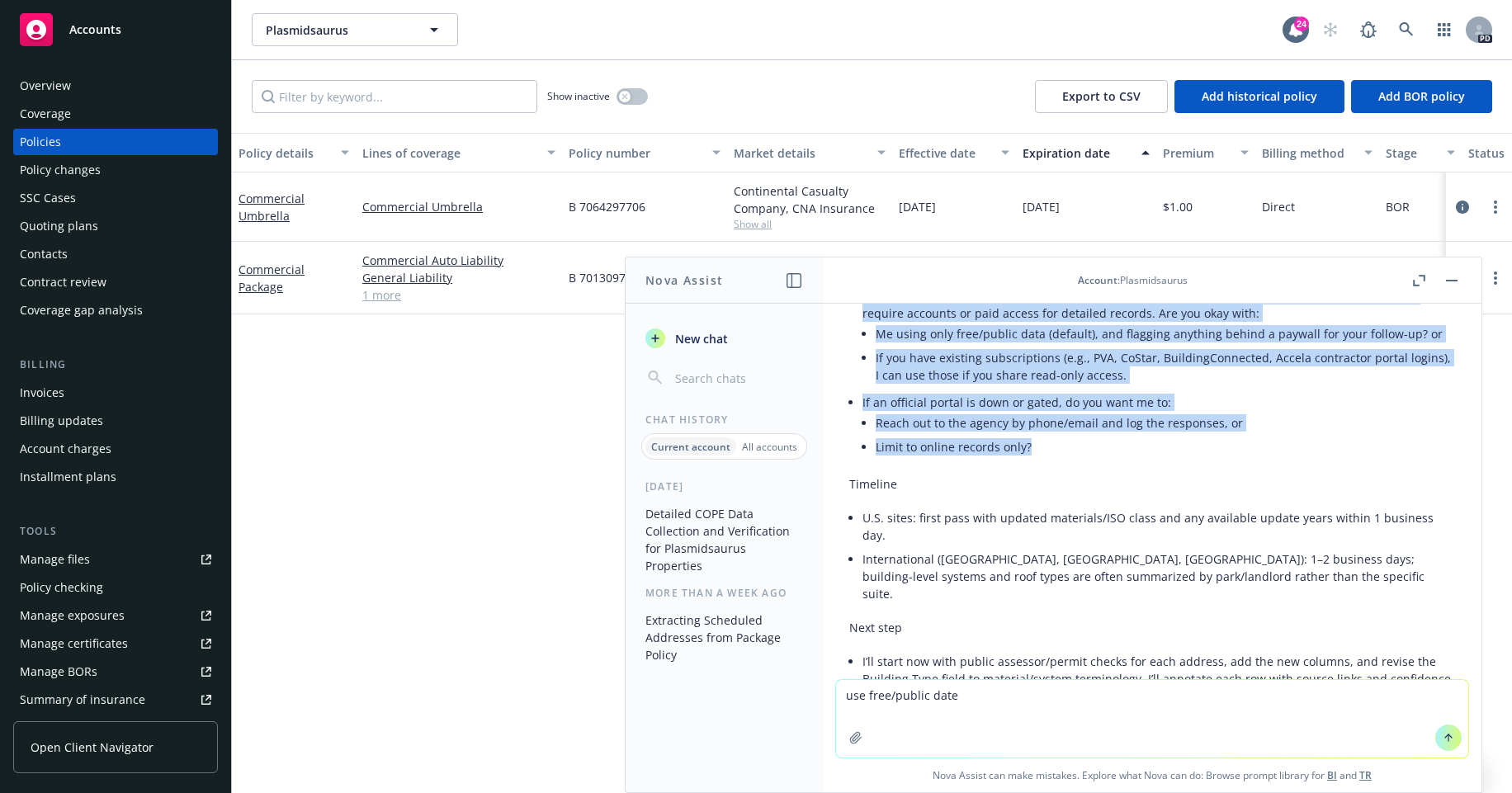
drag, startPoint x: 1029, startPoint y: 545, endPoint x: 862, endPoint y: 388, distance: 229.2
click at [862, 388] on ul "Some jurisdictions (e.g., Jefferson County PVA in KY; certain CA city permit po…" at bounding box center [1158, 373] width 592 height 178
copy ul "Some jurisdictions (e.g., Jefferson County PVA in KY; certain CA city permit po…"
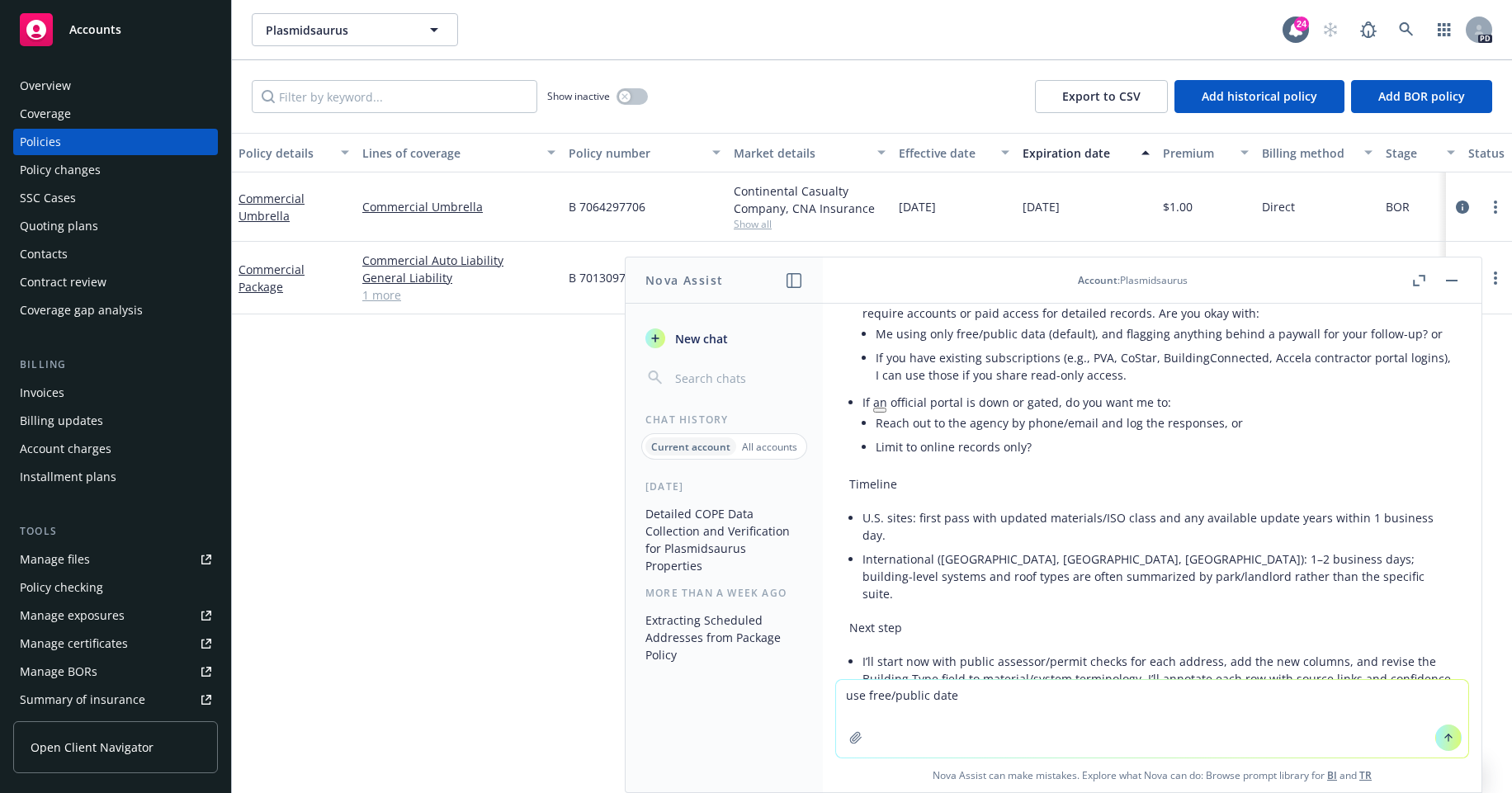
click at [936, 742] on textarea "use free/public date" at bounding box center [1151, 719] width 632 height 78
drag, startPoint x: 949, startPoint y: 696, endPoint x: 877, endPoint y: 696, distance: 72.0
click at [877, 696] on textarea "use free/public date" at bounding box center [1151, 719] width 632 height 78
drag, startPoint x: 852, startPoint y: 707, endPoint x: 831, endPoint y: 671, distance: 41.7
click at [831, 671] on div "I am looking for COPE information for Plasmidsaurus. Please search all availabl…" at bounding box center [1151, 547] width 659 height 488
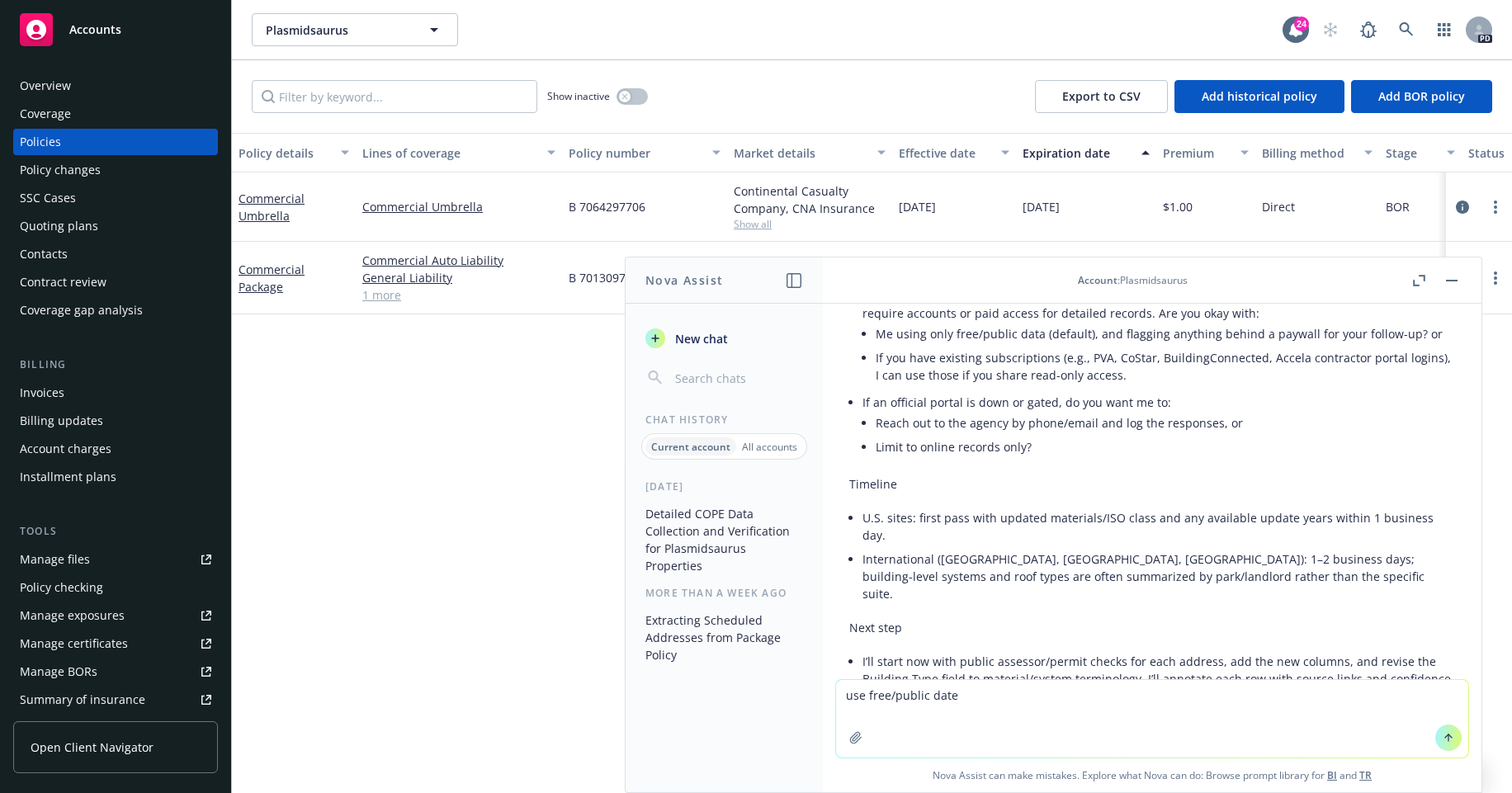
paste textarea "Some jurisdictions (e.g., Jefferson County PVA in KY; certain CA city permit po…"
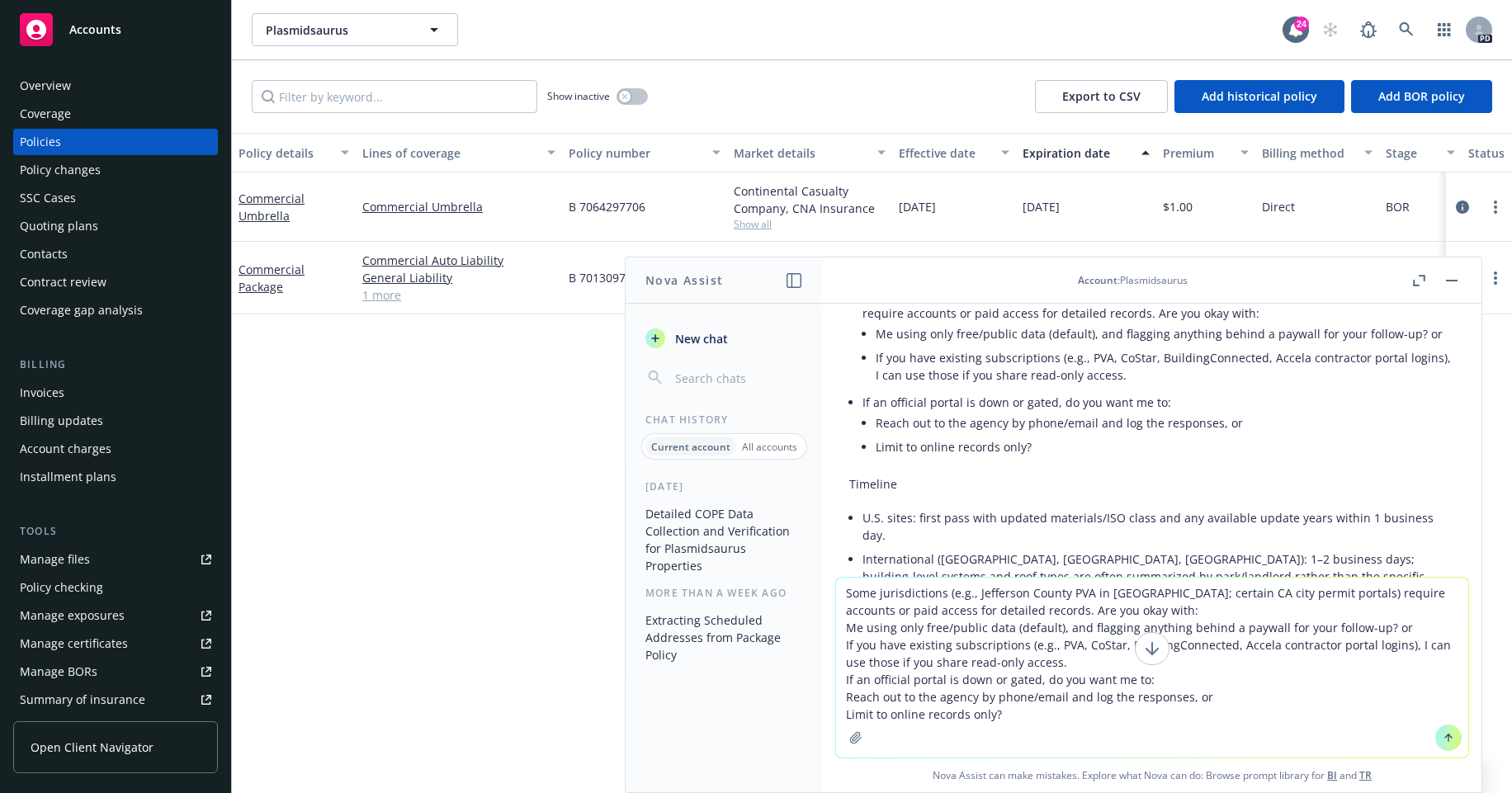
click at [1396, 621] on textarea "Some jurisdictions (e.g., Jefferson County PVA in KY; certain CA city permit po…" at bounding box center [1151, 668] width 632 height 180
drag, startPoint x: 1270, startPoint y: 661, endPoint x: 1374, endPoint y: 628, distance: 109.1
click at [1374, 628] on textarea "Some jurisdictions (e.g., Jefferson County PVA in KY; certain CA city permit po…" at bounding box center [1151, 668] width 632 height 180
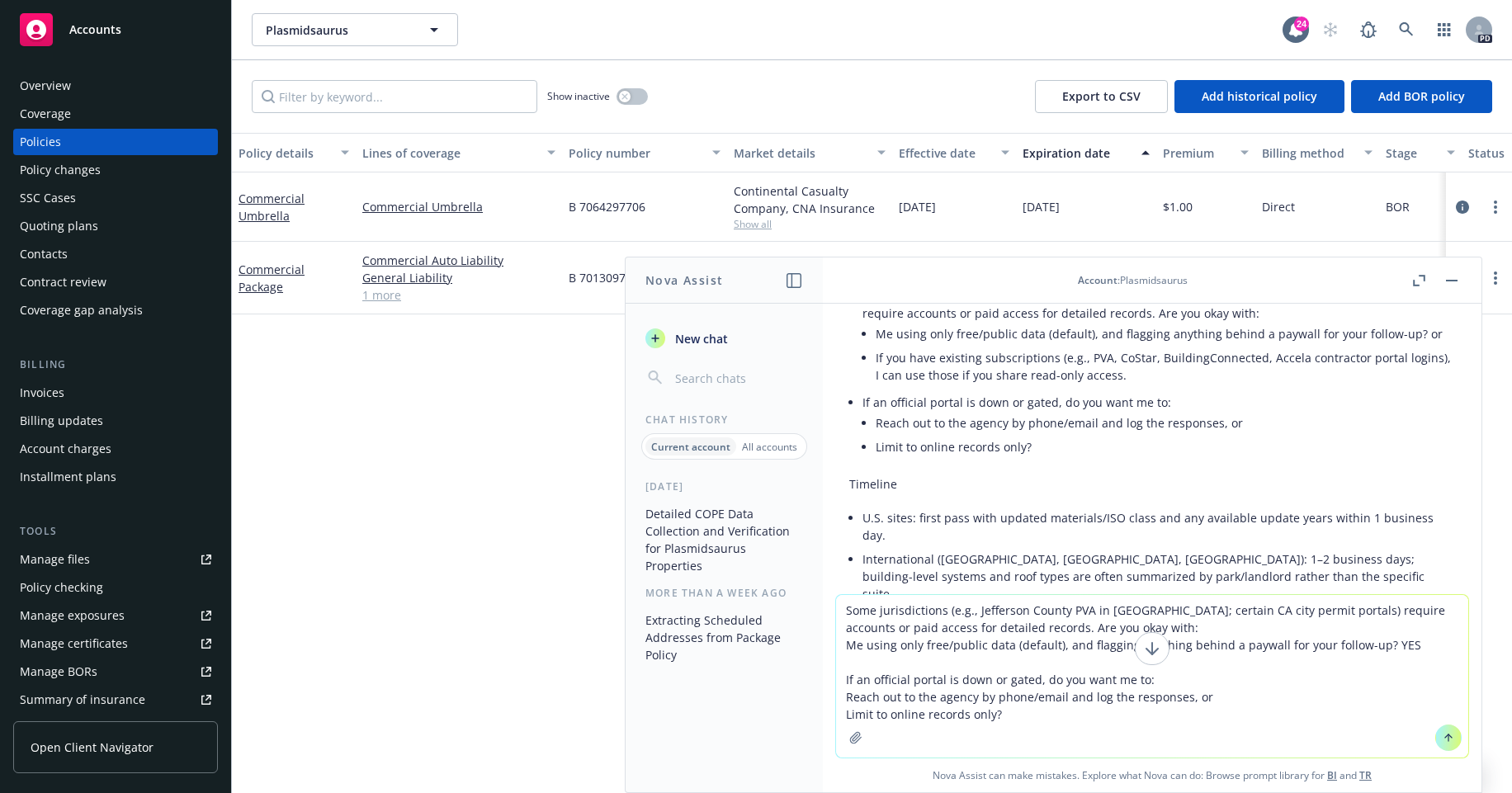
click at [1003, 707] on textarea "Some jurisdictions (e.g., Jefferson County PVA in KY; certain CA city permit po…" at bounding box center [1151, 677] width 632 height 163
drag, startPoint x: 1213, startPoint y: 696, endPoint x: 822, endPoint y: 690, distance: 391.0
click at [823, 691] on div "Some jurisdictions (e.g., Jefferson County PVA in KY; certain CA city permit po…" at bounding box center [1151, 693] width 659 height 198
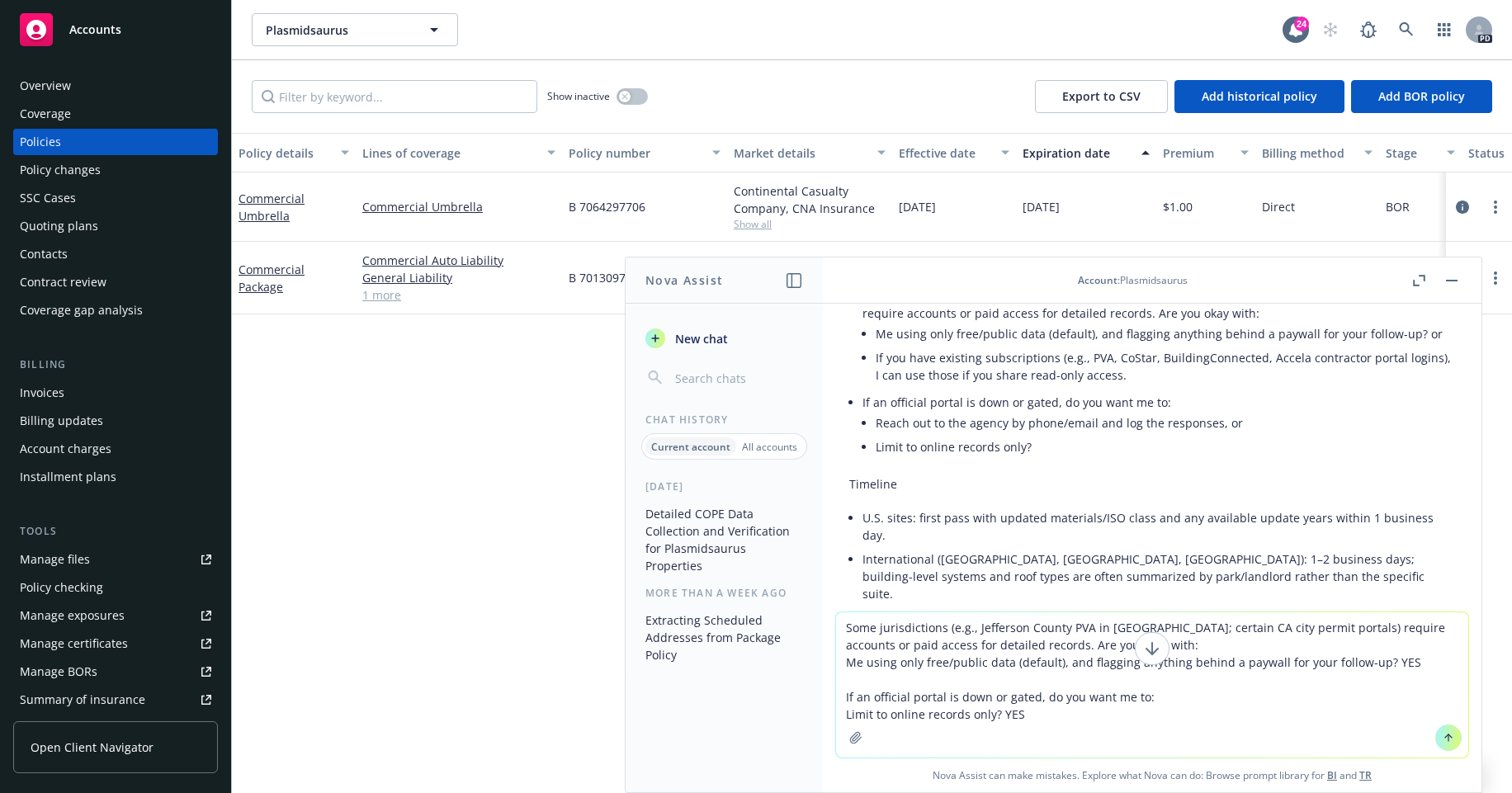
type textarea "Some jurisdictions (e.g., Jefferson County PVA in KY; certain CA city permit po…"
click at [1443, 737] on icon at bounding box center [1448, 738] width 11 height 11
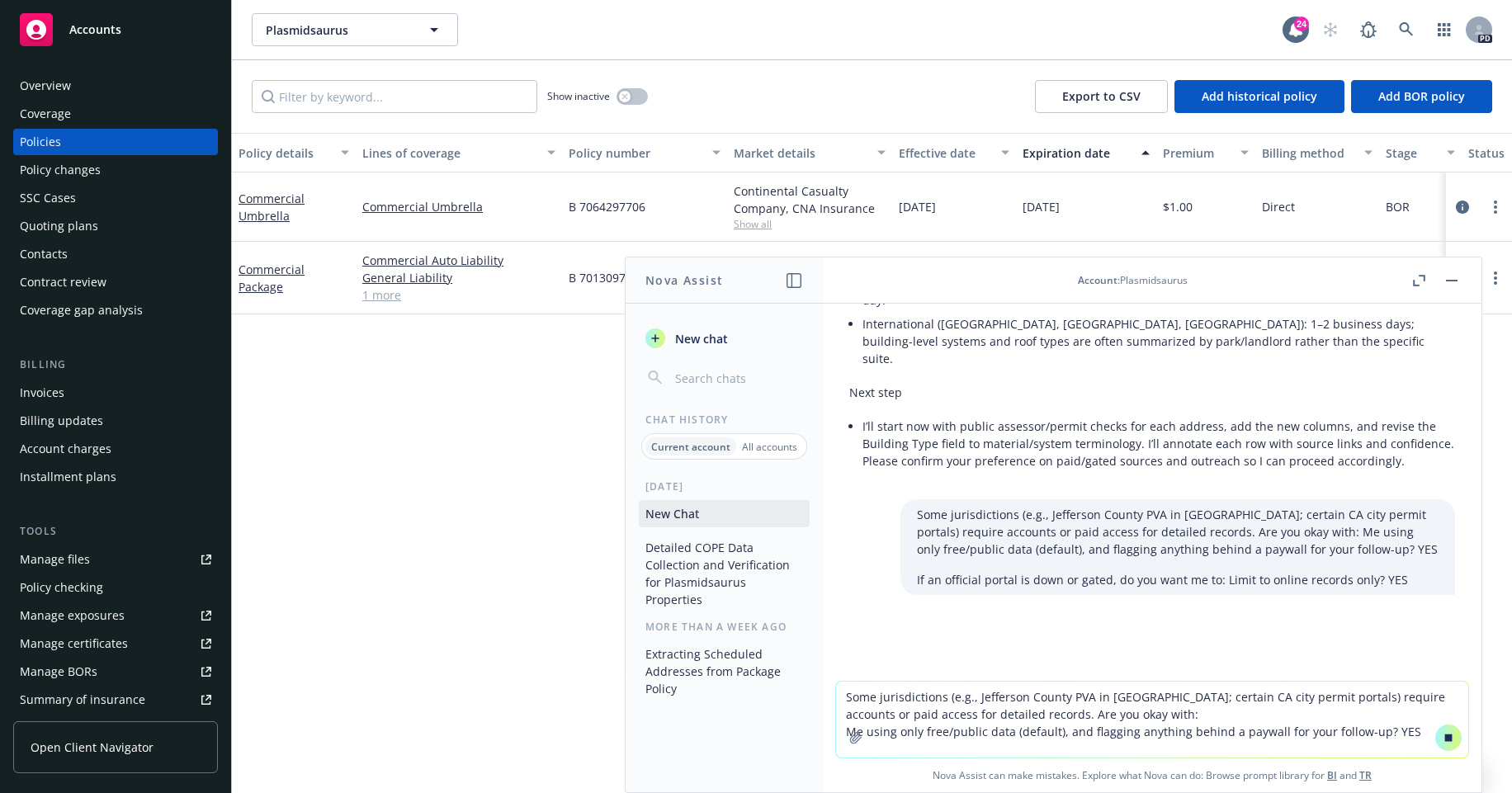
scroll to position [2206, 0]
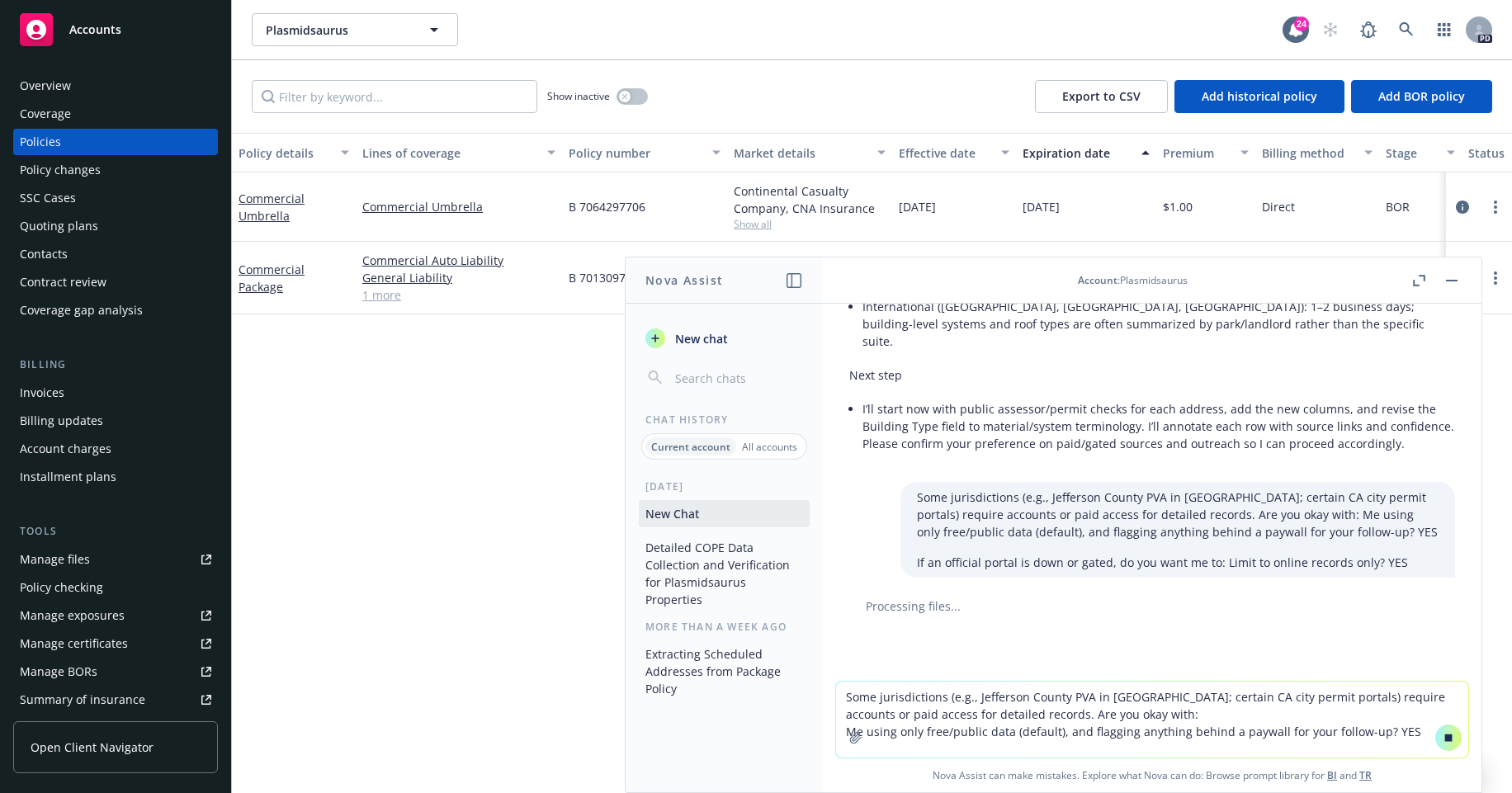
click at [913, 703] on textarea "Some jurisdictions (e.g., Jefferson County PVA in KY; certain CA city permit po…" at bounding box center [1151, 720] width 632 height 76
click at [928, 689] on textarea "Some jurisdictions (e.g., Jefferson County PVA in KY; certain CA city permit po…" at bounding box center [1151, 720] width 632 height 76
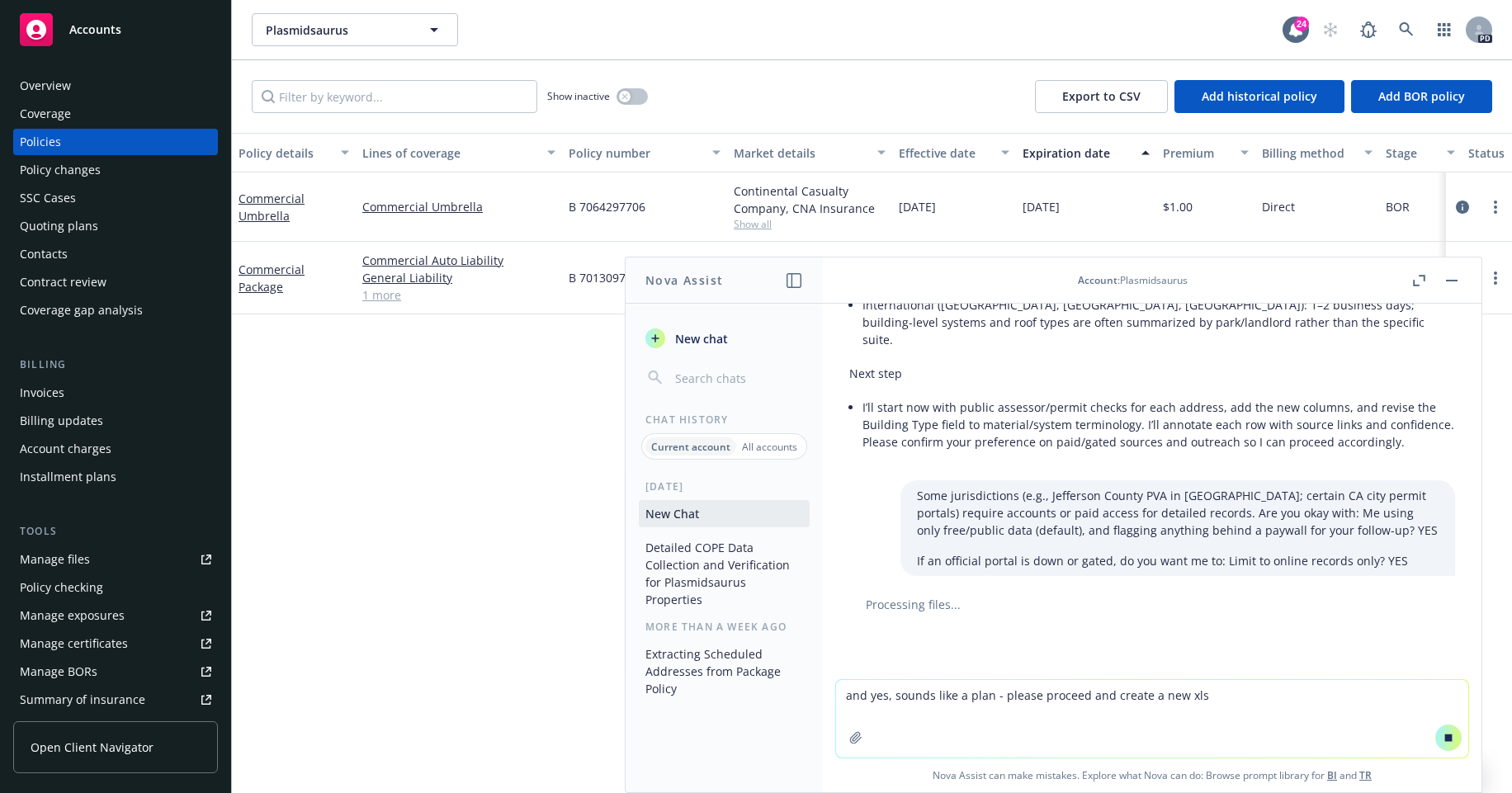
type textarea "and yes, sounds like a plan - please proceed and create a new xls"
click at [1443, 738] on icon at bounding box center [1448, 738] width 11 height 11
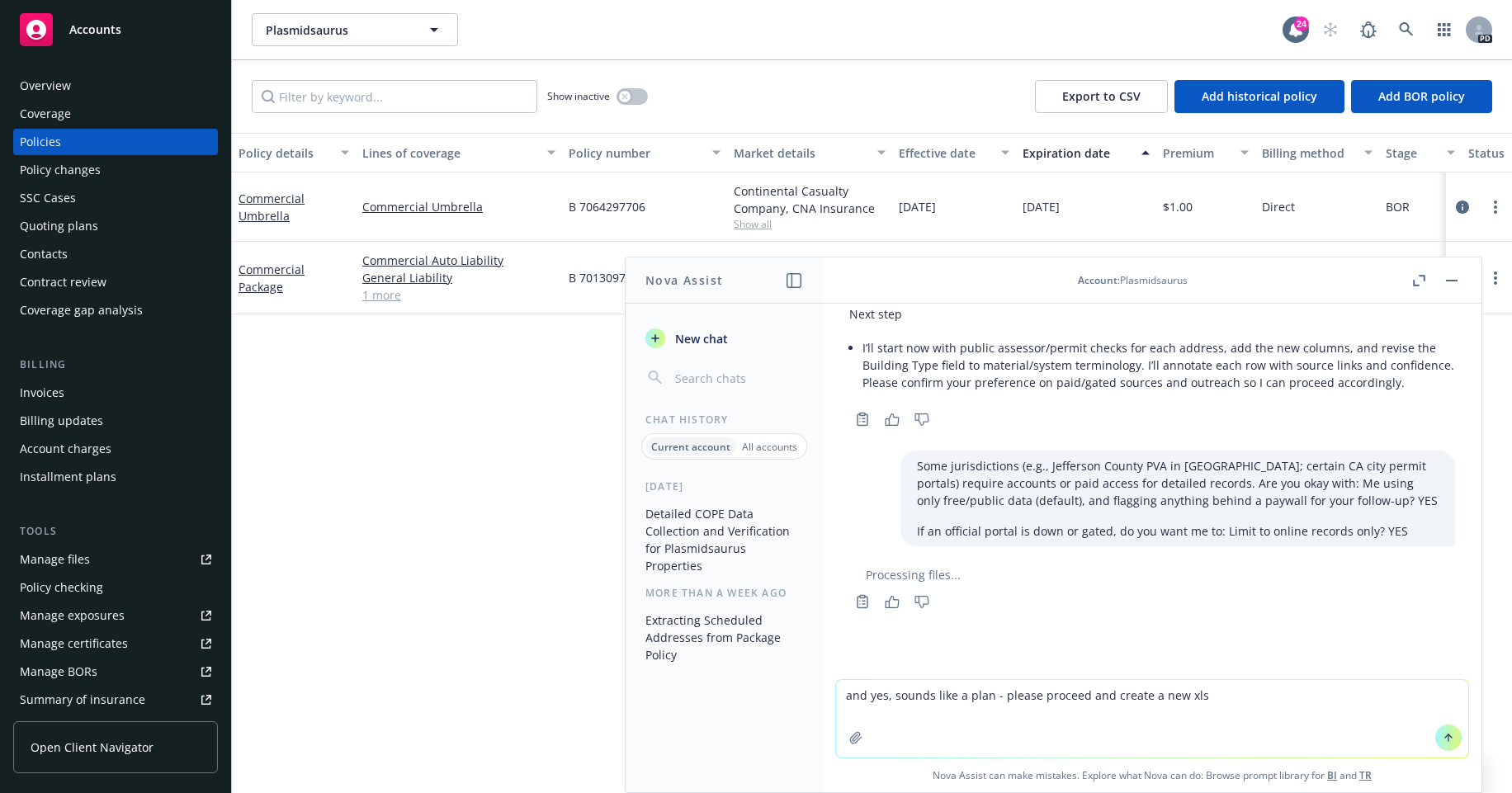
scroll to position [2303, 0]
click at [1320, 718] on textarea "and yes, sounds like a plan - please proceed and create a new xls" at bounding box center [1151, 719] width 632 height 78
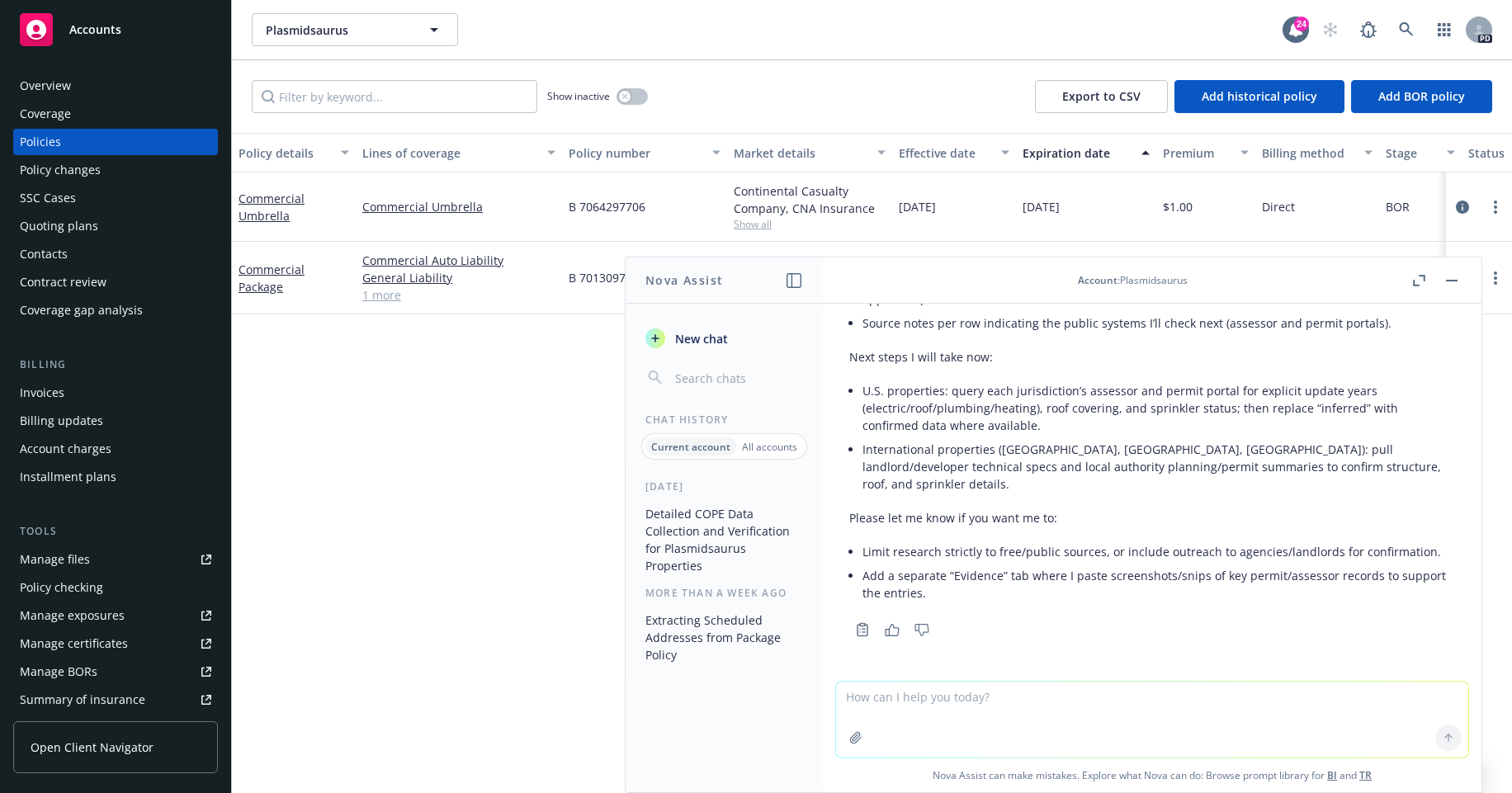
scroll to position [2899, 0]
type textarea "limit to free/public sources. No need for an evidence tab"
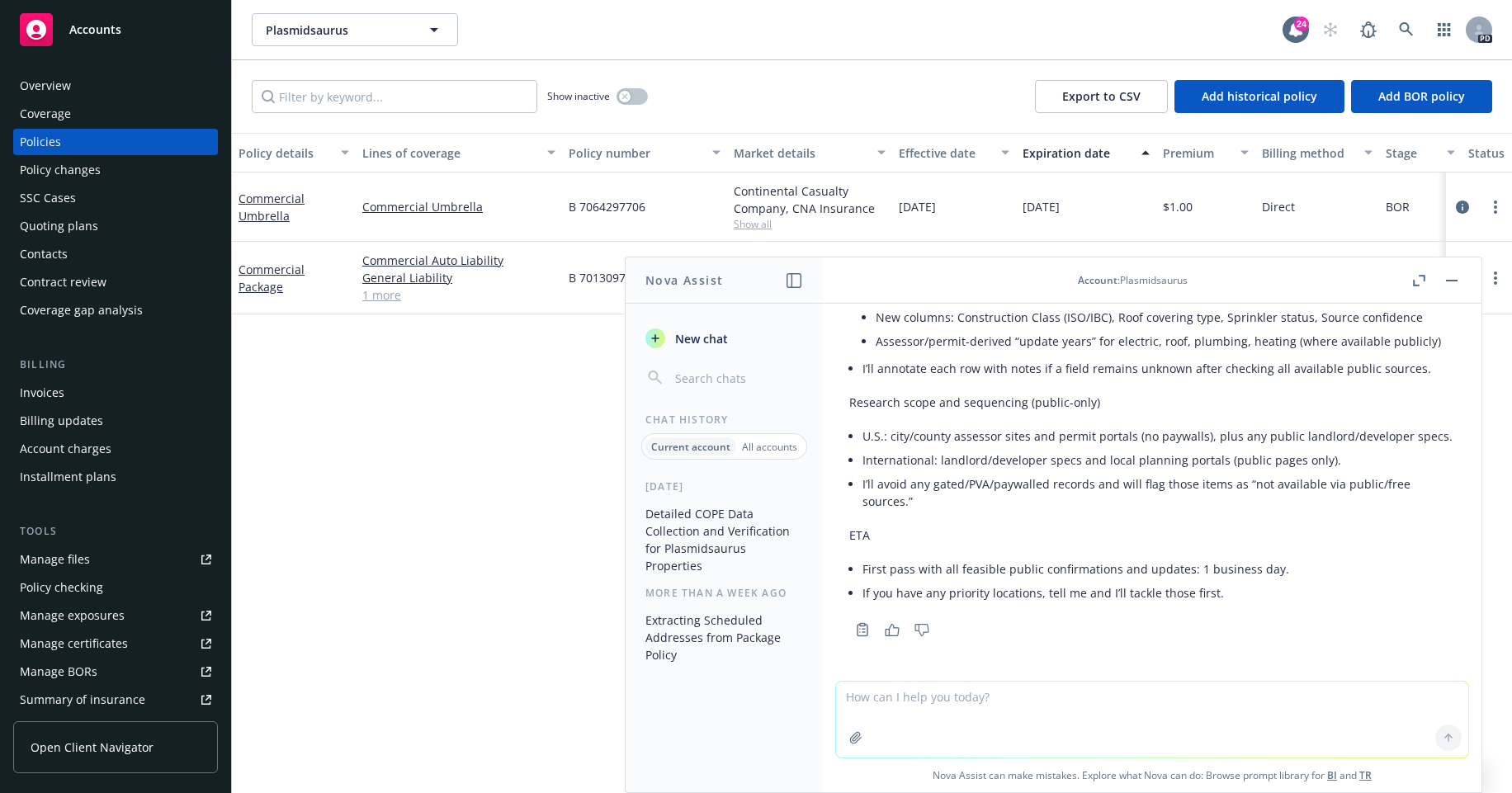
scroll to position [3434, 0]
type textarea "sounds good, so I can expect this tomorrow?"
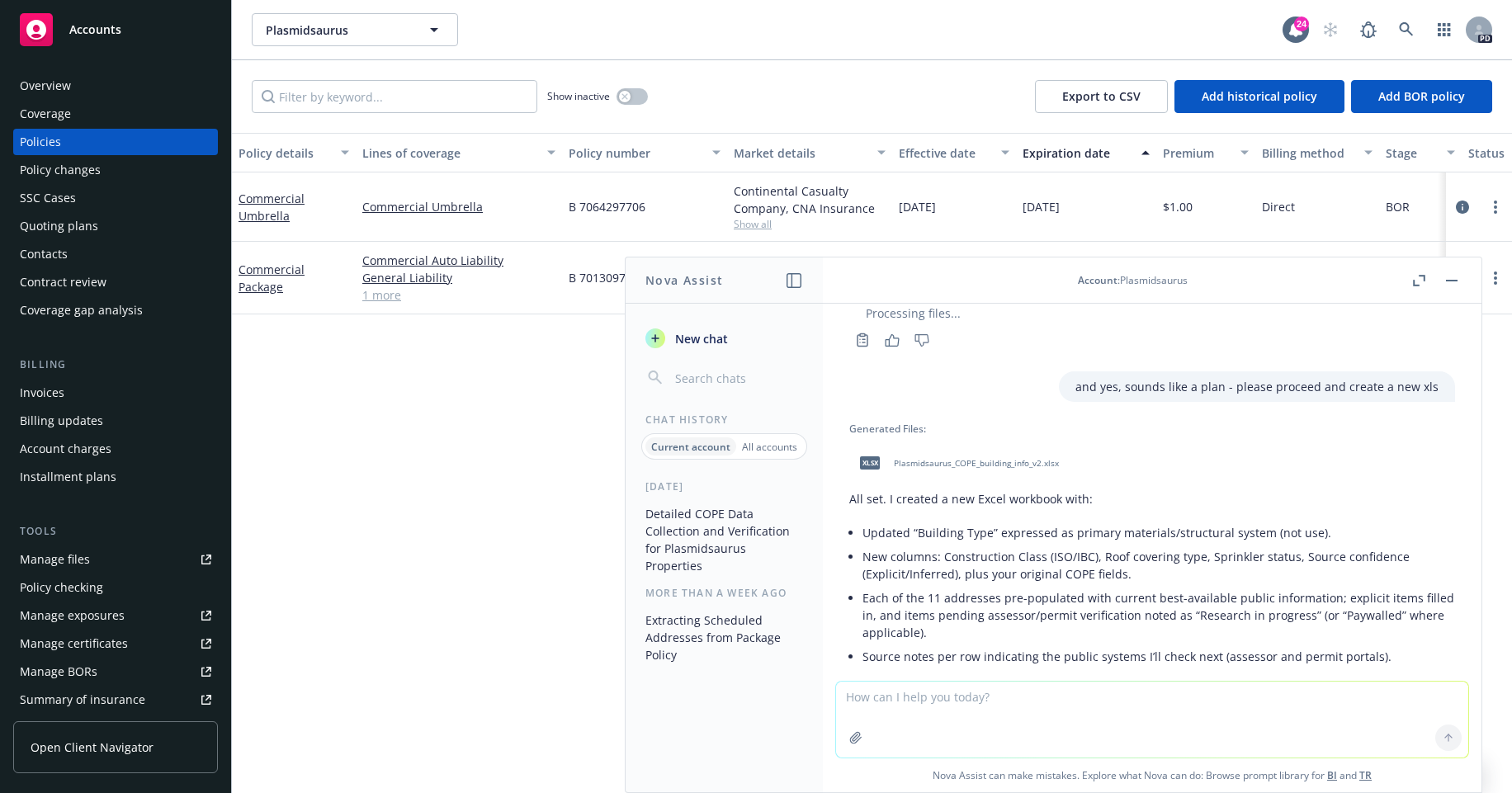
scroll to position [2587, 0]
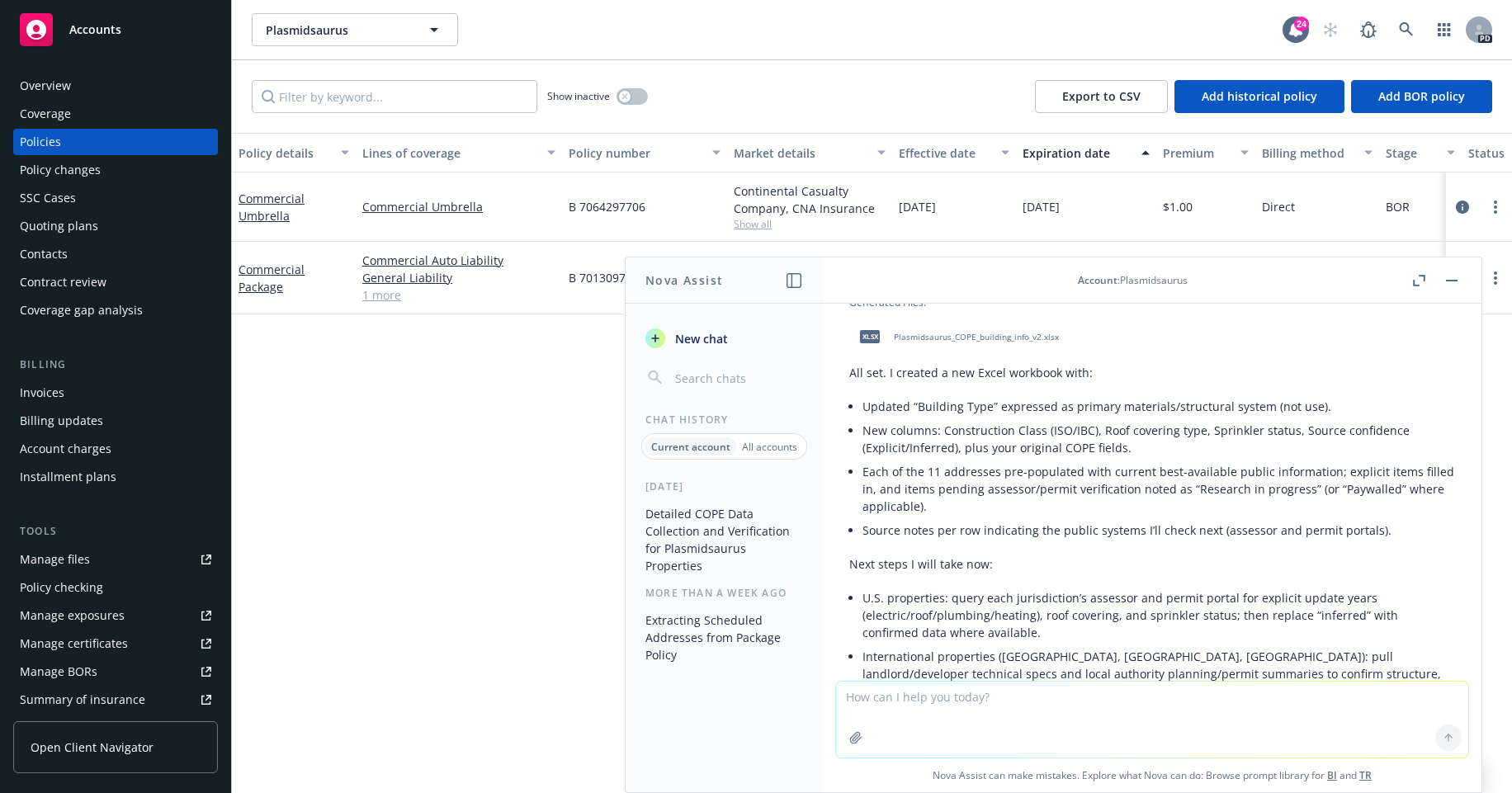
click at [1020, 343] on span "Plasmidsaurus_COPE_building_info_v2.xlsx" at bounding box center [976, 337] width 165 height 10
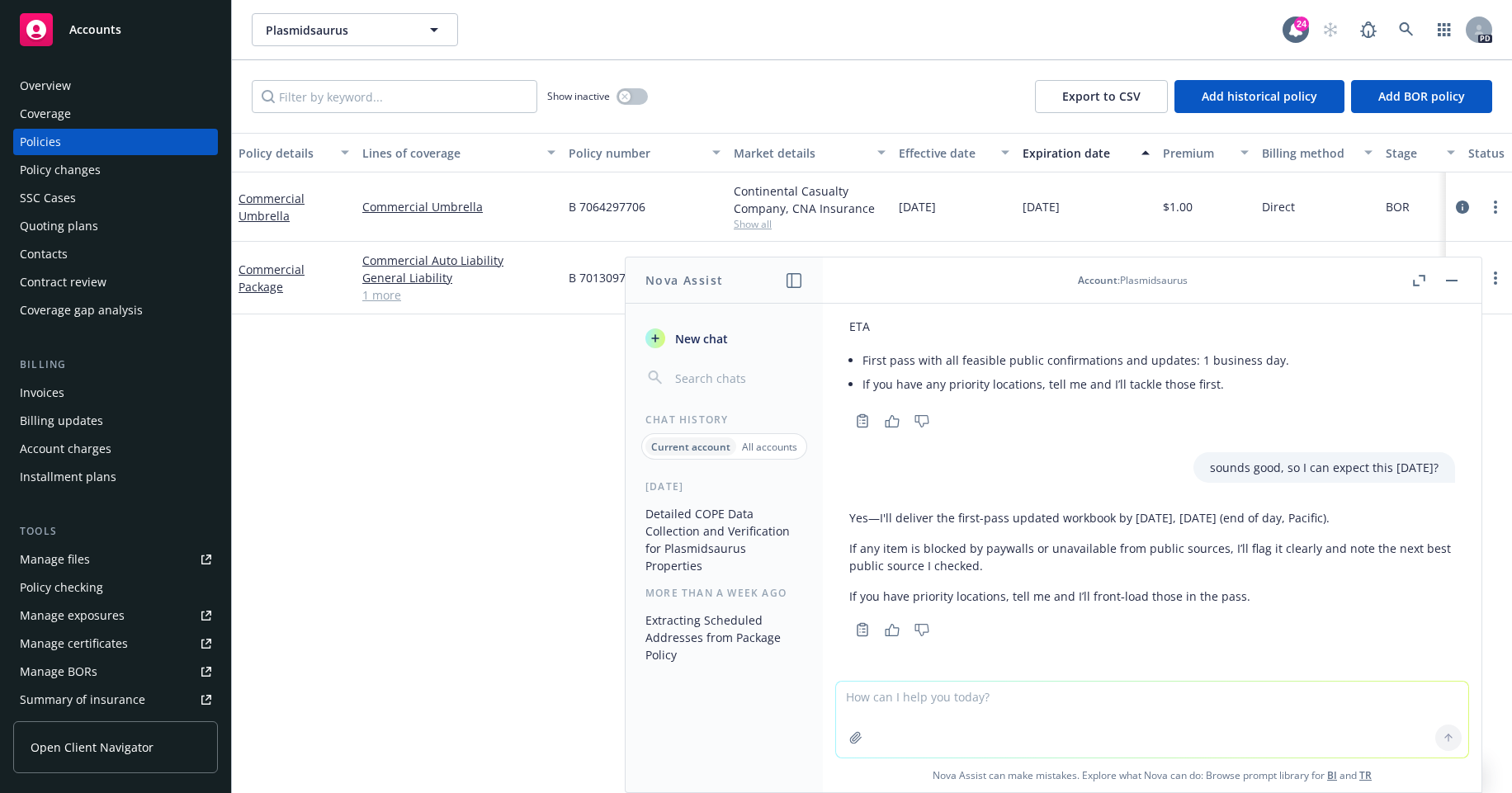
scroll to position [3643, 0]
click at [435, 372] on div "Policy details Lines of coverage Policy number Market details Effective date Ex…" at bounding box center [871, 463] width 1280 height 661
click at [349, 29] on span "Plasmidsaurus" at bounding box center [337, 30] width 142 height 17
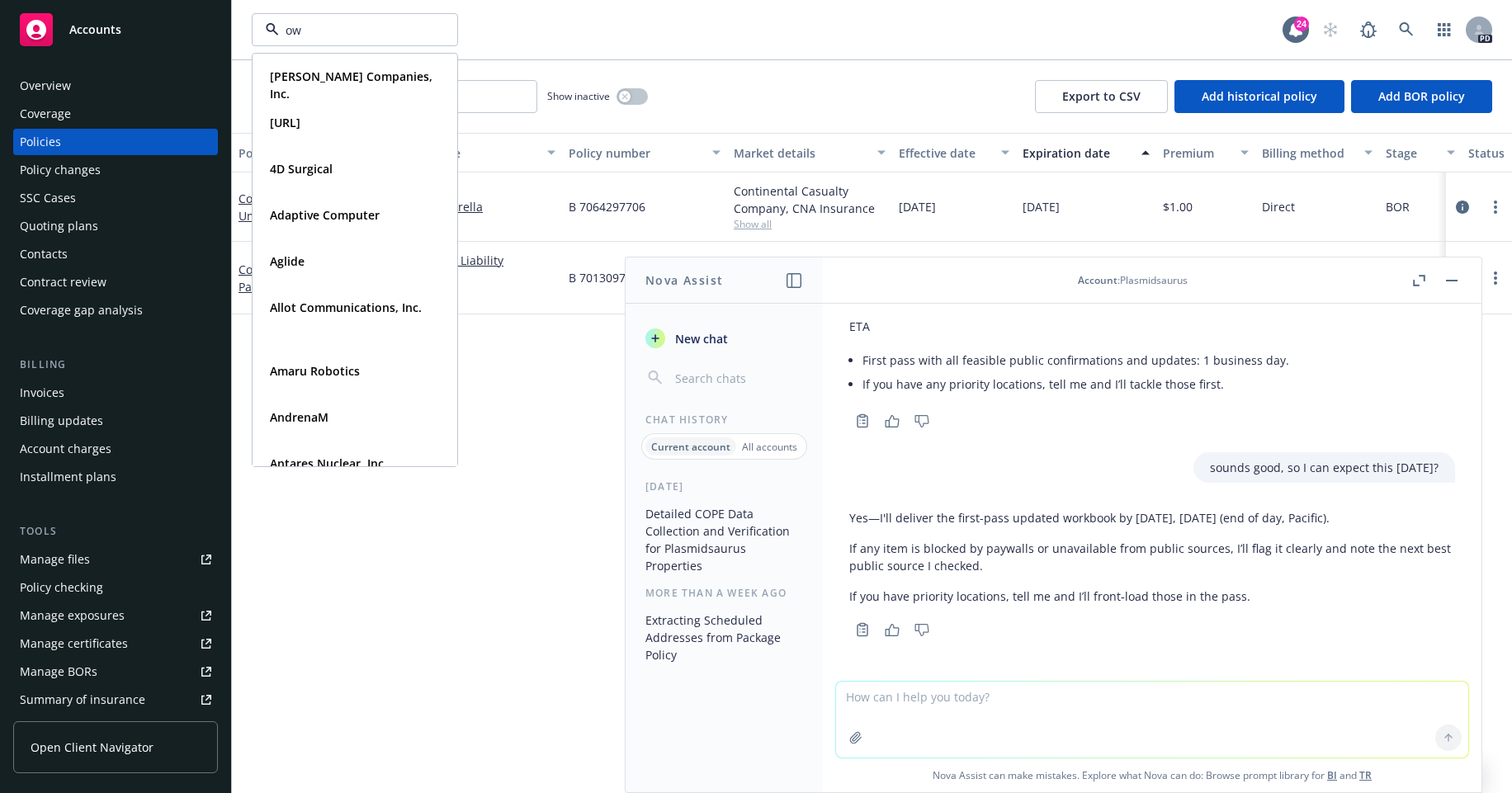
type input "owl"
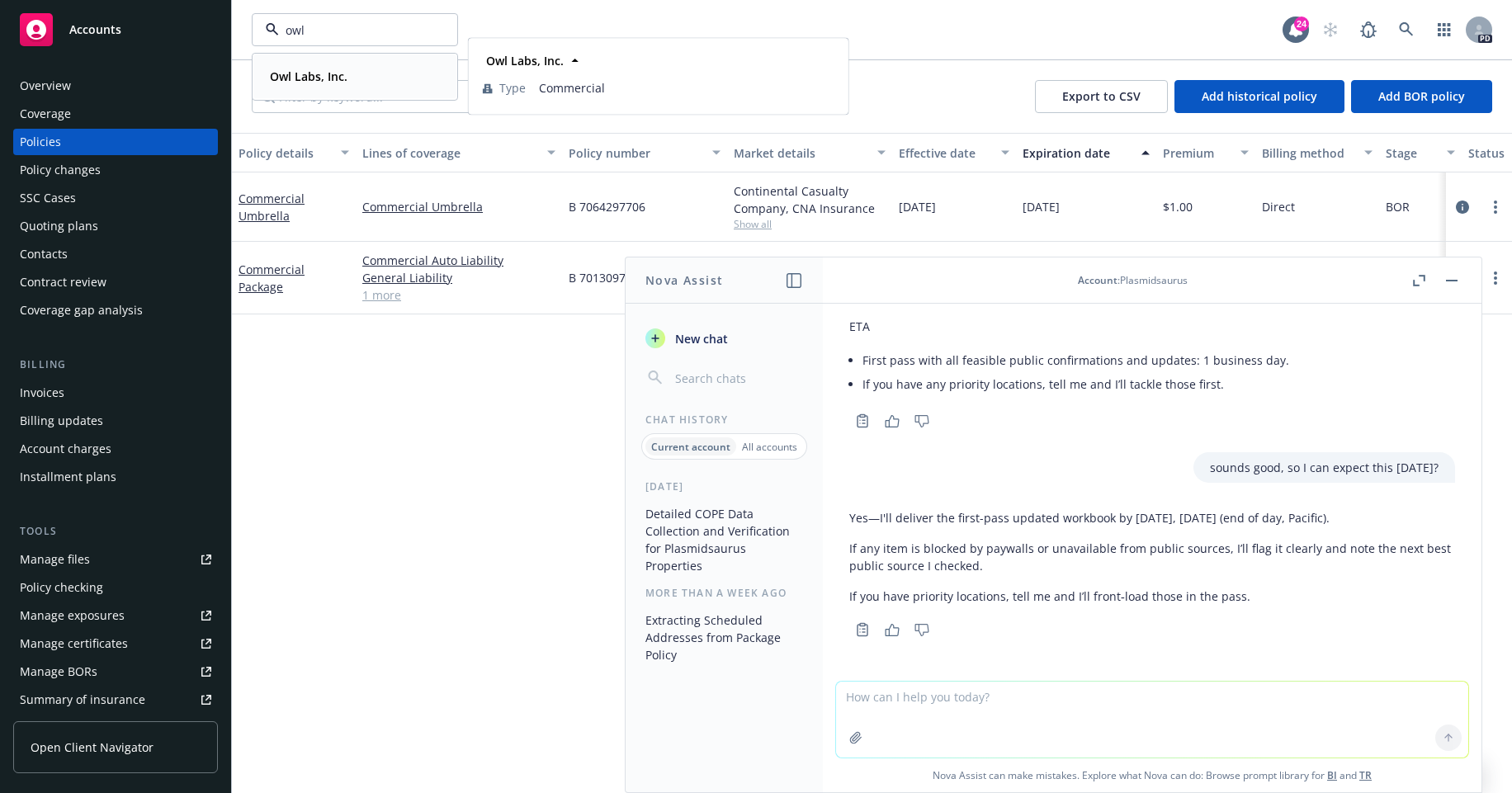
click at [281, 82] on strong "Owl Labs, Inc." at bounding box center [308, 76] width 78 height 16
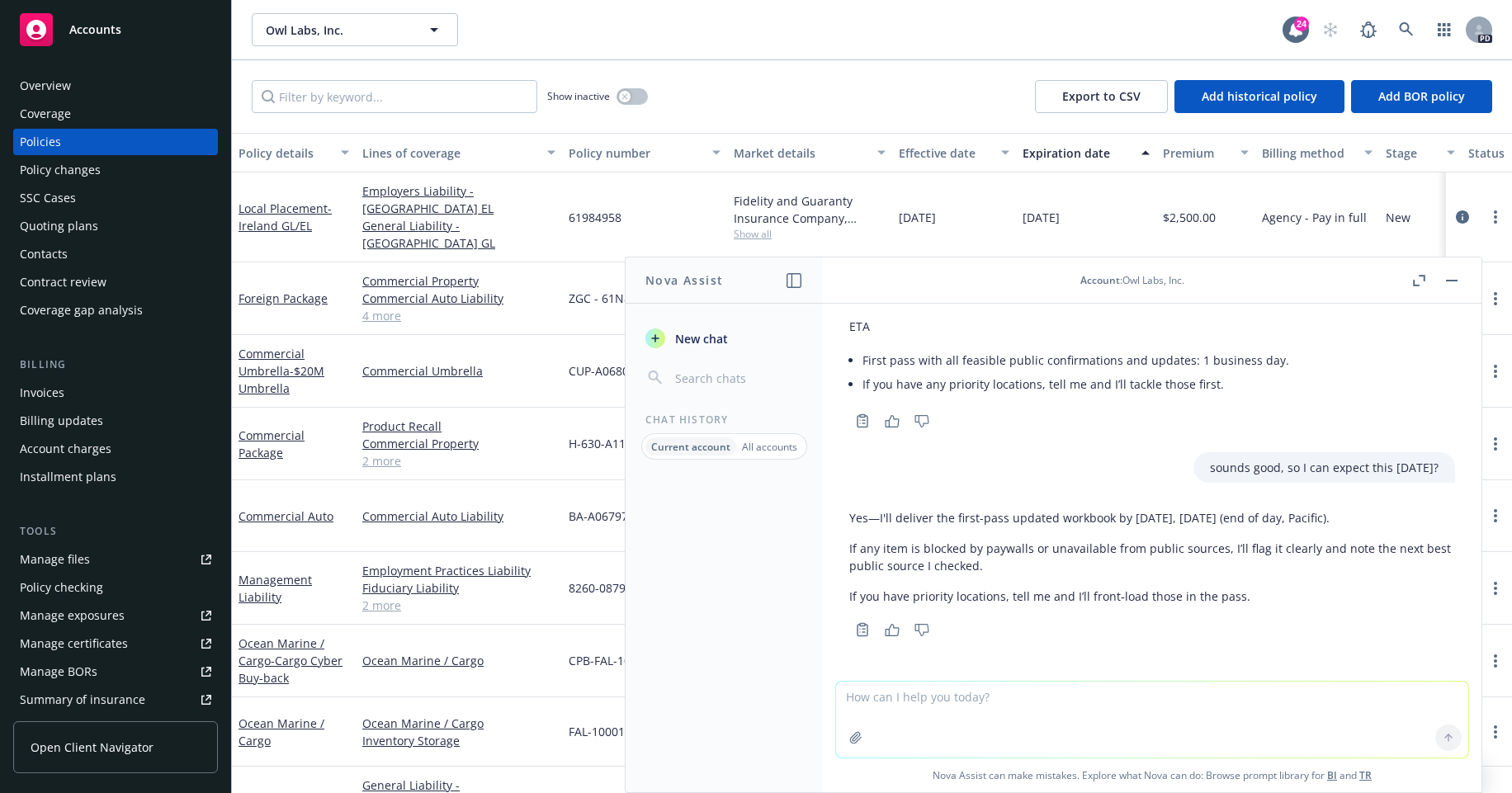
click at [1451, 277] on button "button" at bounding box center [1451, 280] width 20 height 20
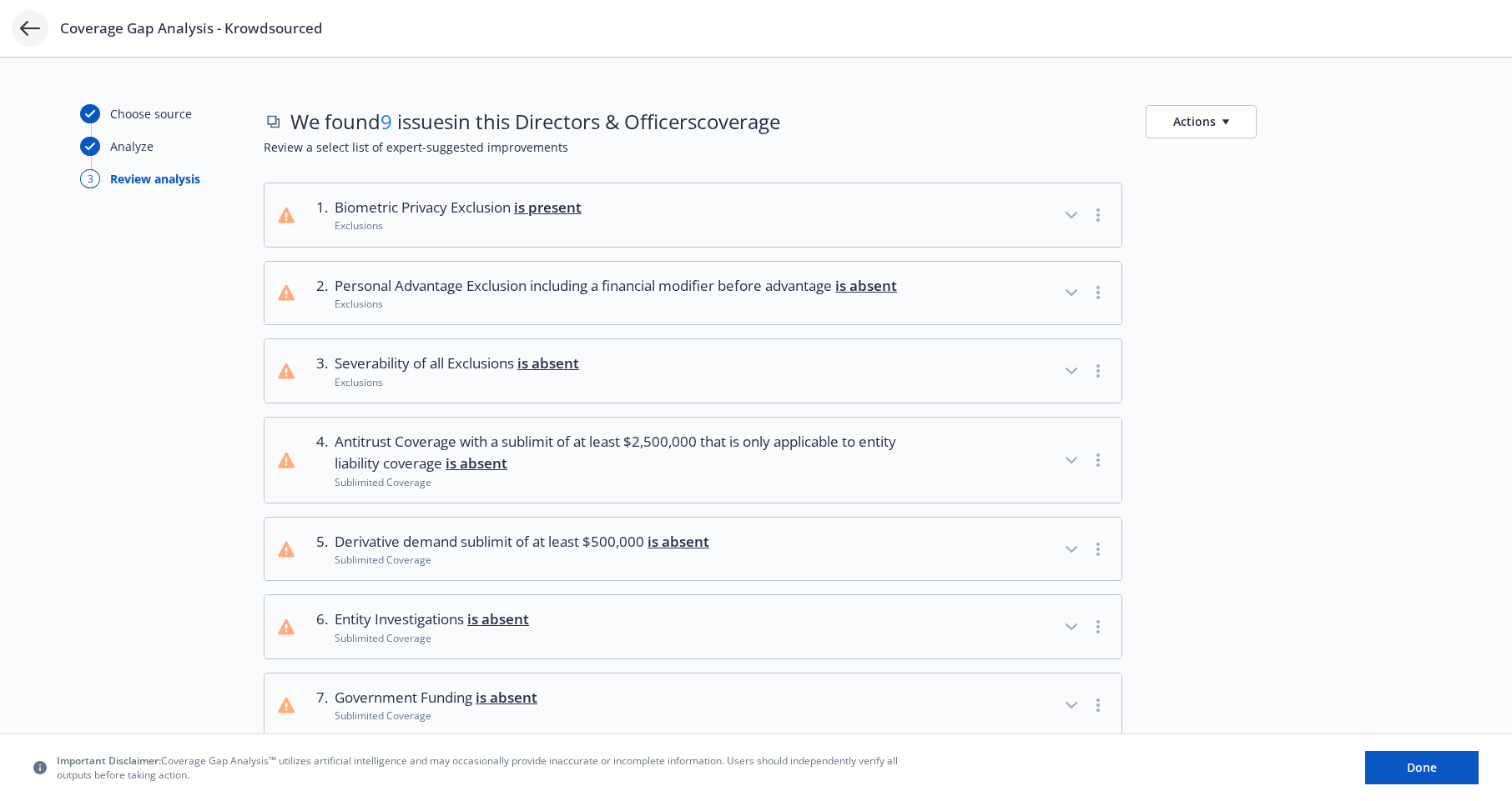
click at [39, 30] on icon at bounding box center [29, 27] width 20 height 20
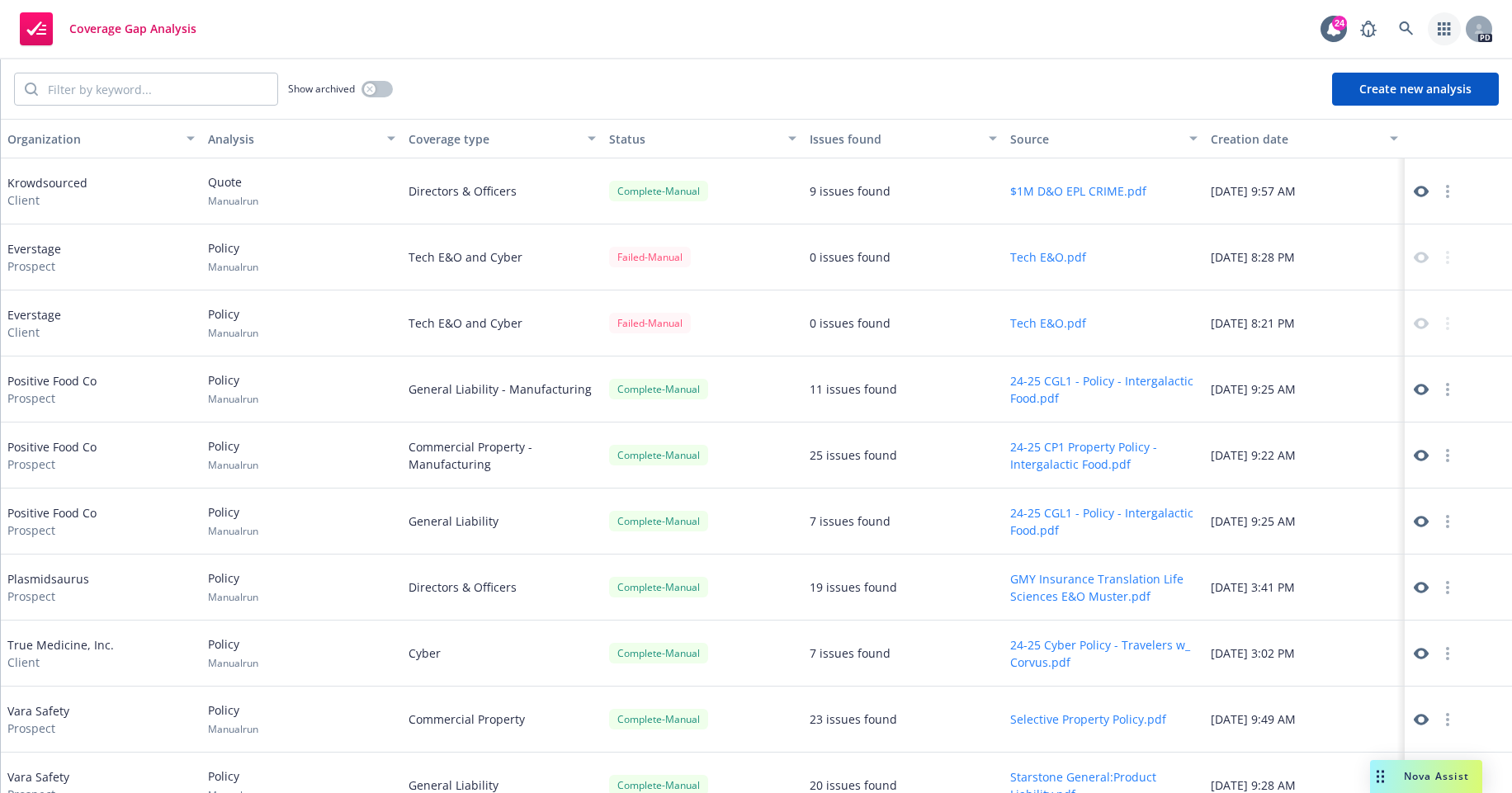
click at [1438, 33] on icon "button" at bounding box center [1443, 29] width 12 height 13
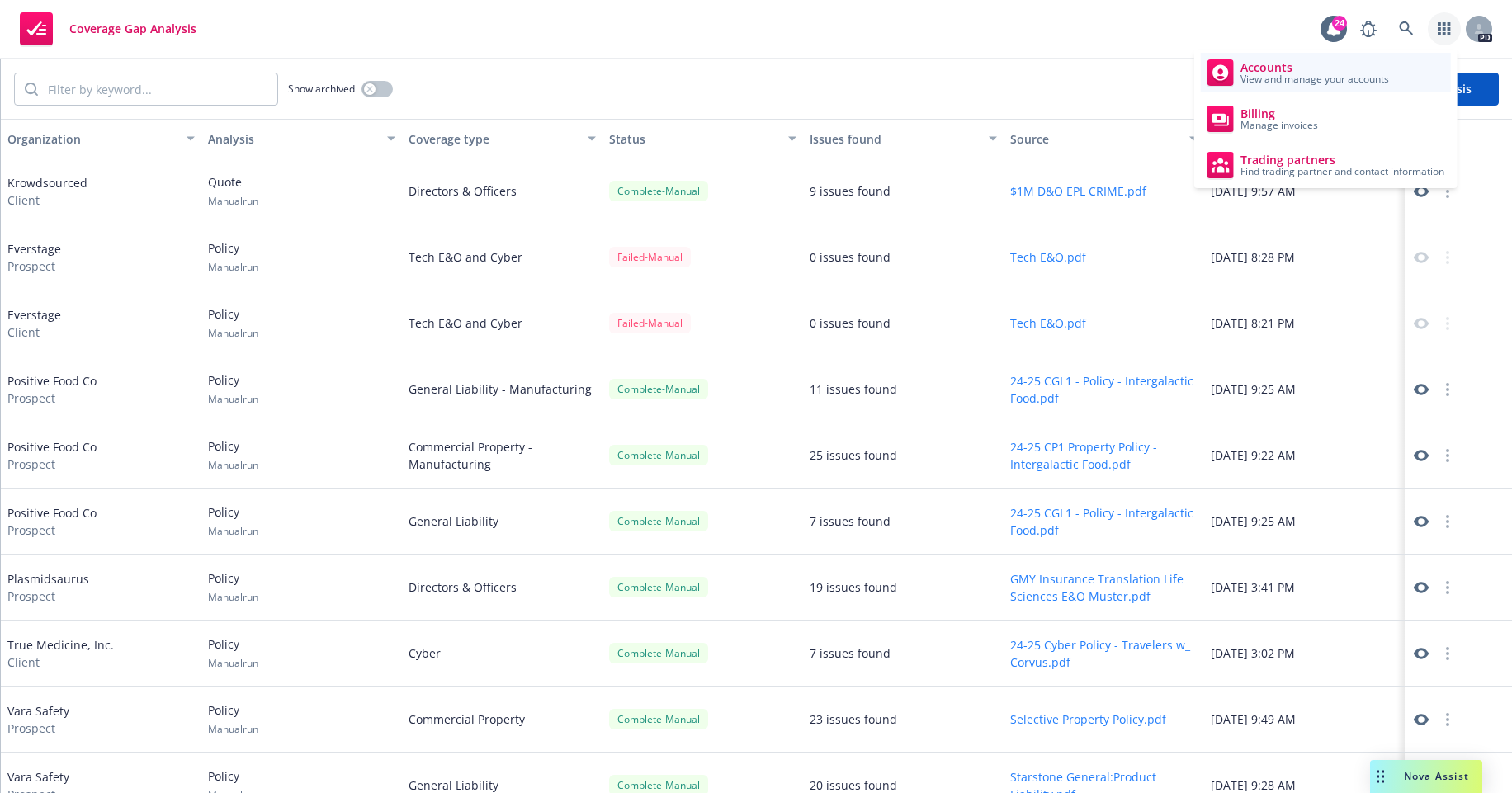
click at [1341, 81] on span "View and manage your accounts" at bounding box center [1314, 79] width 149 height 10
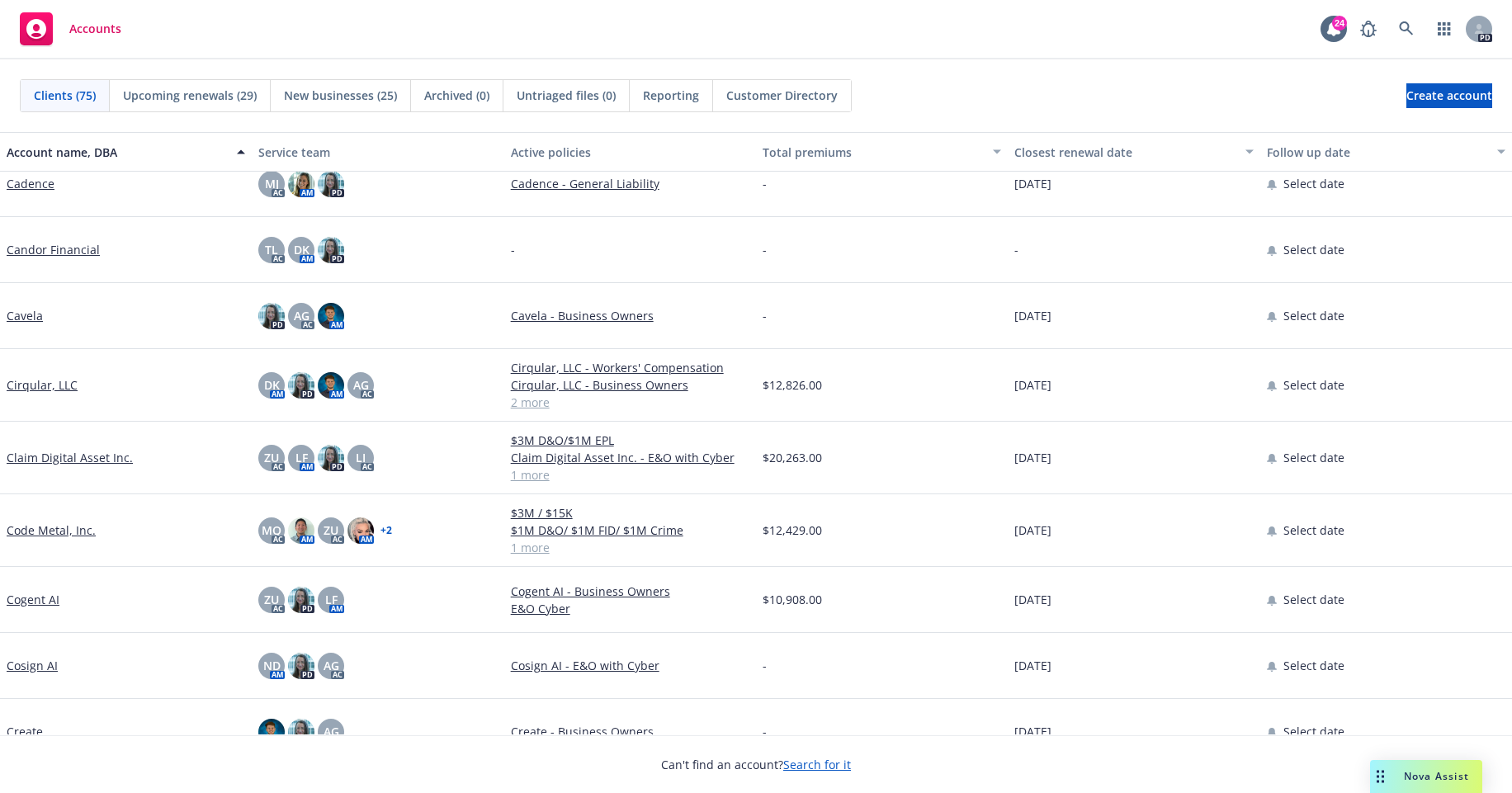
scroll to position [952, 0]
click at [42, 591] on link "Cogent AI" at bounding box center [33, 599] width 52 height 17
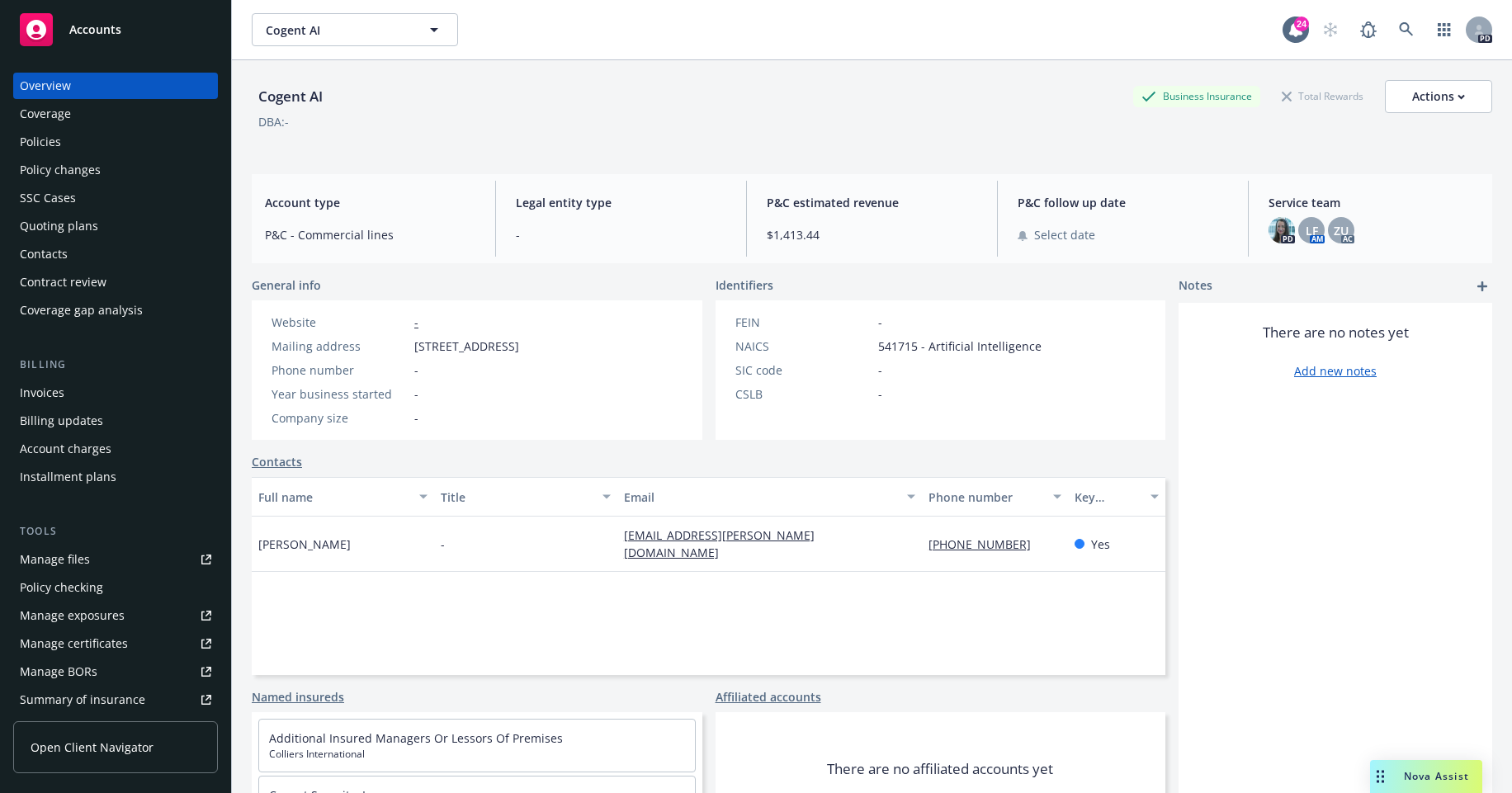
click at [51, 139] on div "Policies" at bounding box center [40, 142] width 41 height 26
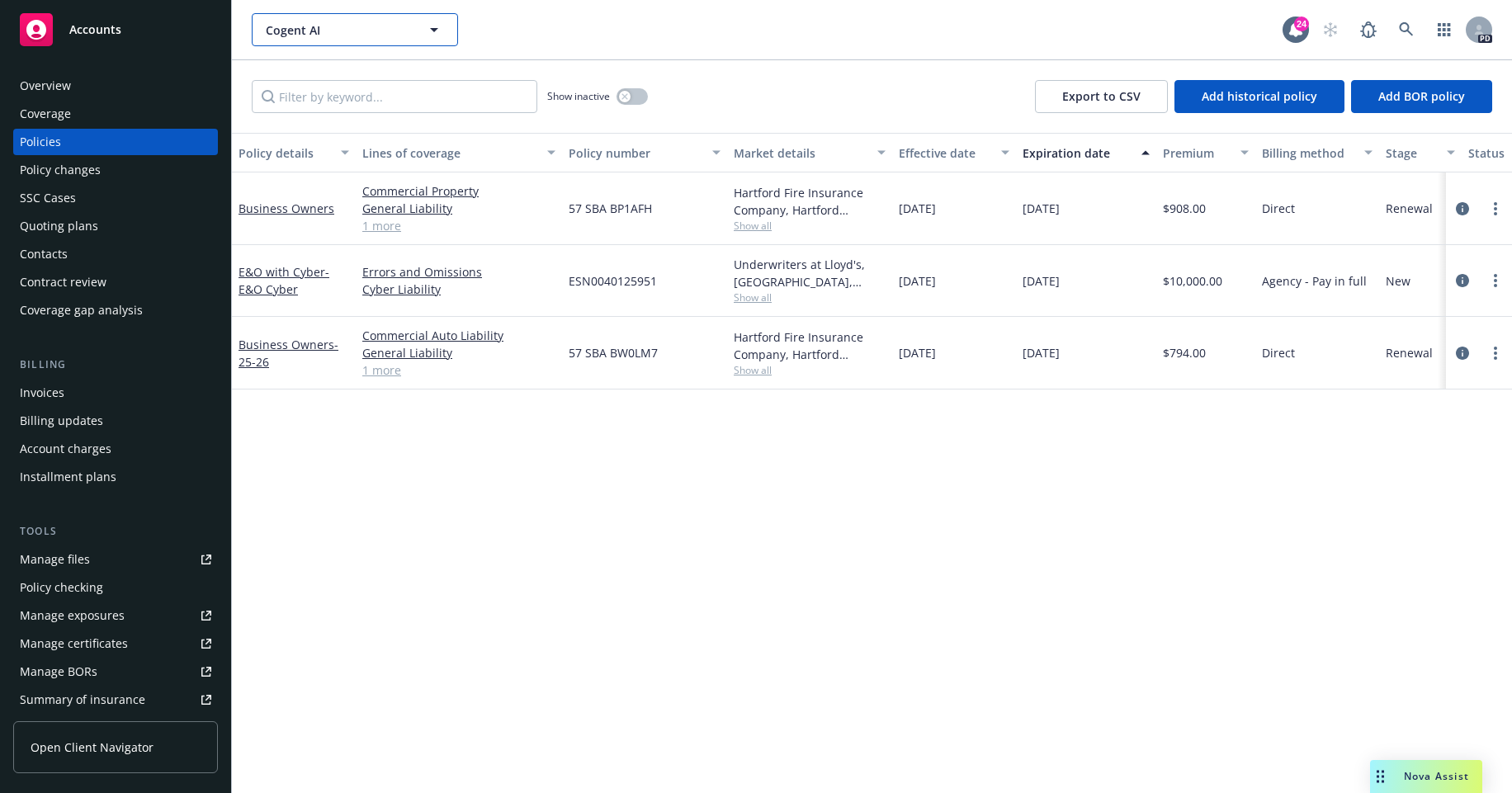
click at [372, 32] on span "Cogent AI" at bounding box center [337, 30] width 142 height 17
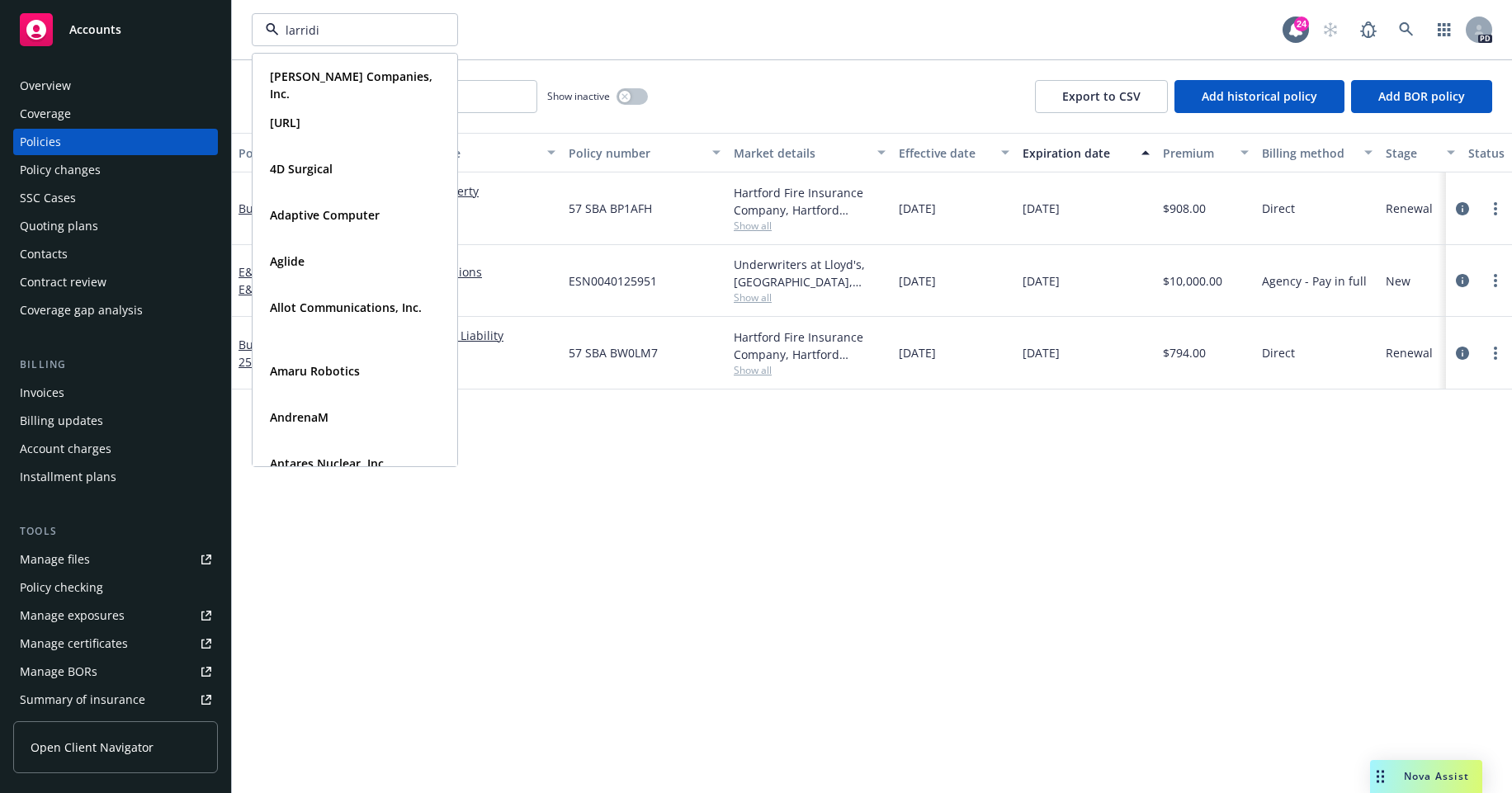
type input "larridin"
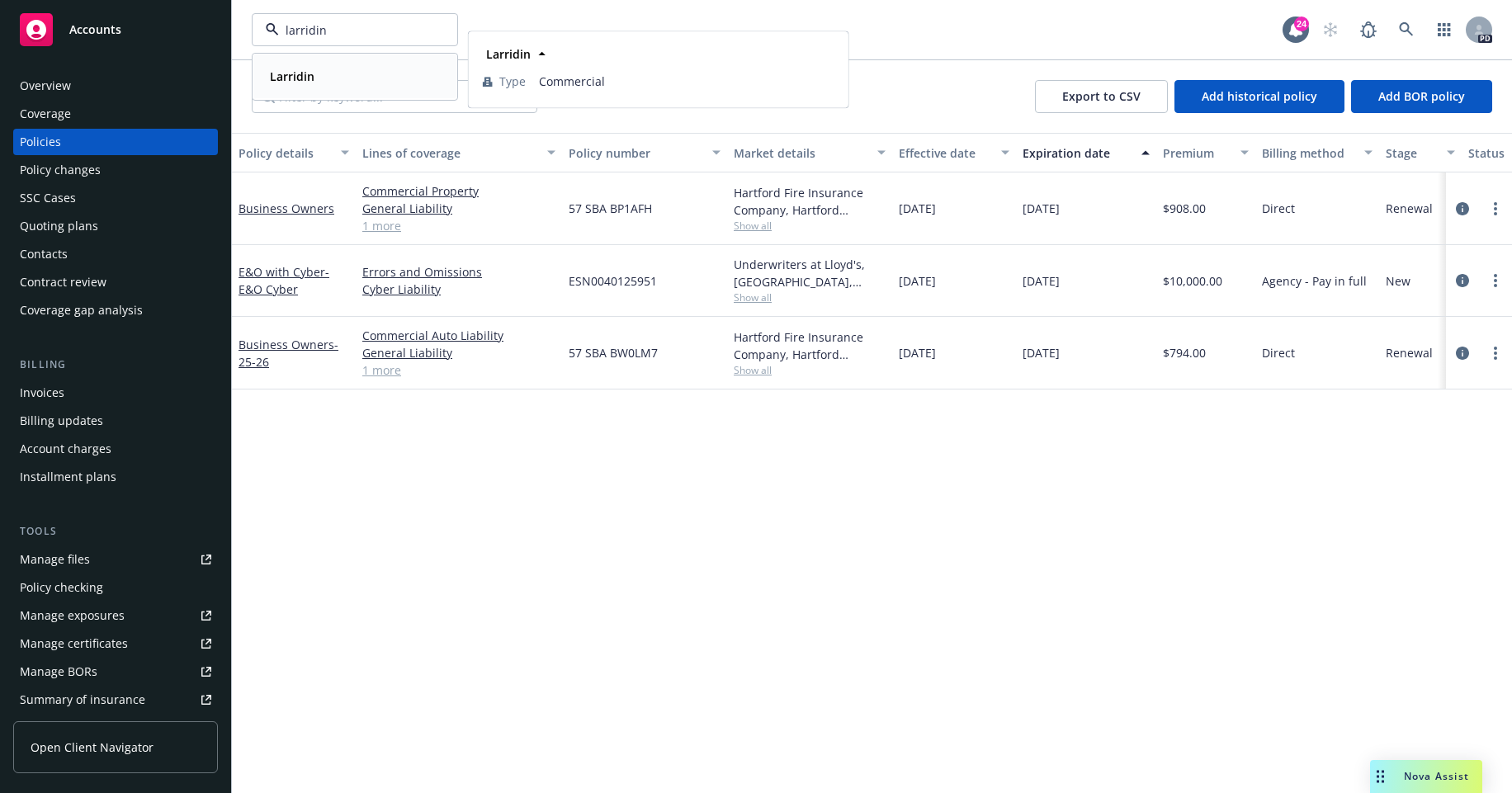
click at [304, 82] on strong "Larridin" at bounding box center [292, 76] width 45 height 16
